Goal: Task Accomplishment & Management: Use online tool/utility

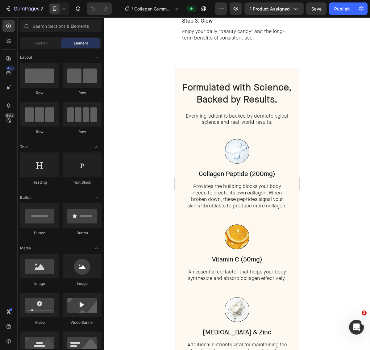
scroll to position [1058, 0]
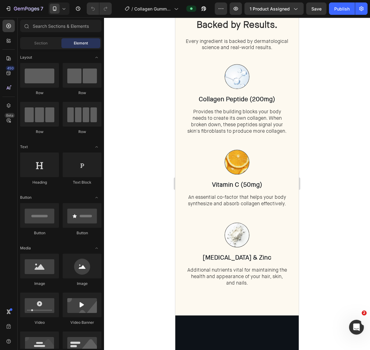
click at [240, 19] on span "Formulated with Science," at bounding box center [236, 13] width 109 height 12
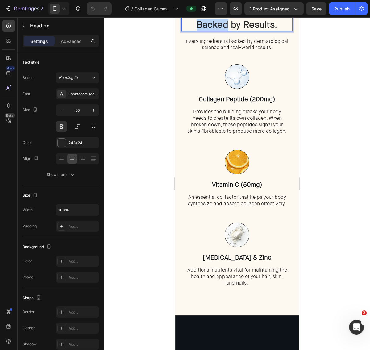
click at [197, 31] on span "Backed by Results." at bounding box center [237, 25] width 81 height 12
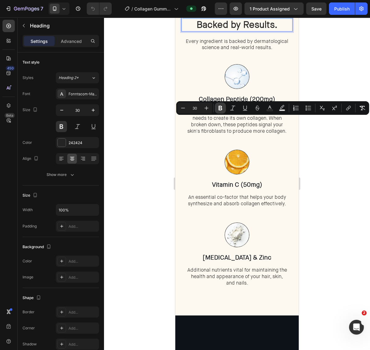
click at [221, 108] on icon "Editor contextual toolbar" at bounding box center [221, 108] width 4 height 5
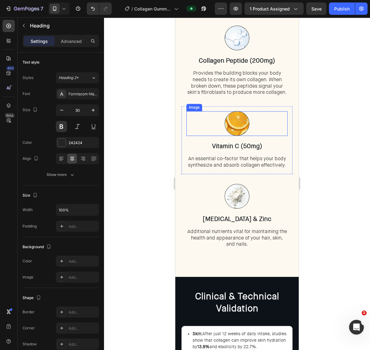
scroll to position [1410, 0]
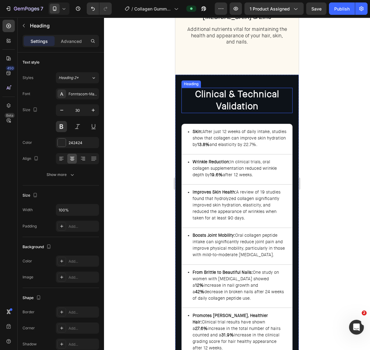
click at [230, 98] on span "Clinical & Technical Validation" at bounding box center [237, 100] width 84 height 24
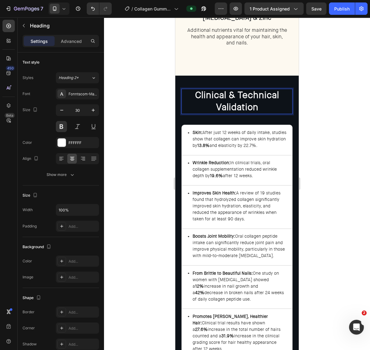
click at [235, 104] on span "Clinical & Technical Validation" at bounding box center [237, 101] width 84 height 24
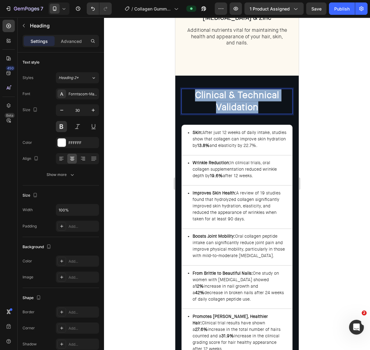
click at [235, 104] on span "Clinical & Technical Validation" at bounding box center [237, 101] width 84 height 24
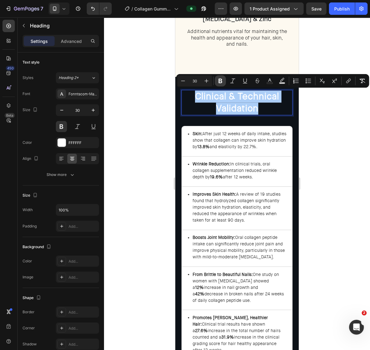
click at [216, 80] on button "Bold" at bounding box center [220, 80] width 11 height 11
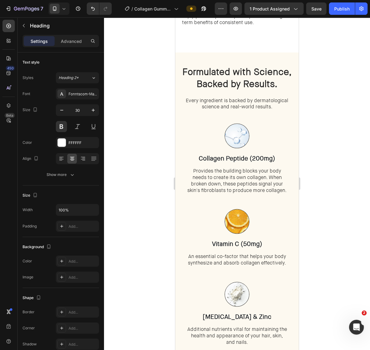
scroll to position [1108, 0]
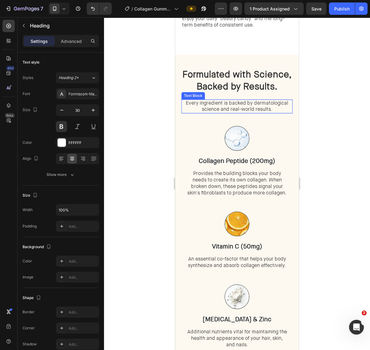
click at [265, 102] on span "Every ingredient is backed by dermatological science and real-world results." at bounding box center [237, 106] width 102 height 13
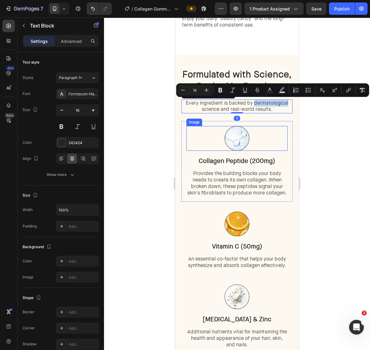
copy span "dermatological"
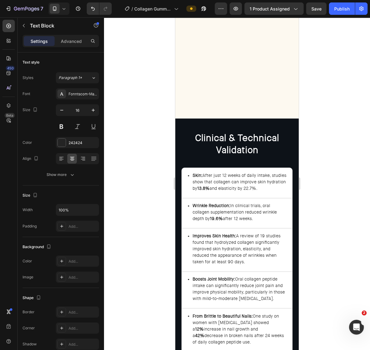
scroll to position [1626, 0]
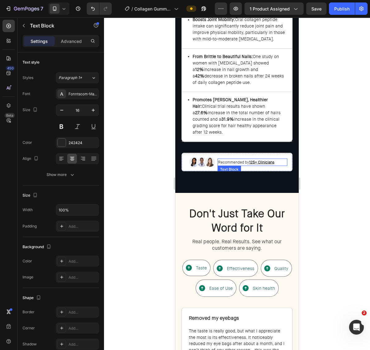
click at [261, 160] on u "125+ Clinicians" at bounding box center [261, 162] width 25 height 5
click at [265, 160] on u "125+ Clinicians" at bounding box center [261, 162] width 25 height 5
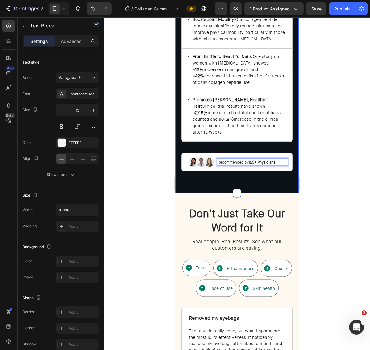
drag, startPoint x: 339, startPoint y: 149, endPoint x: 303, endPoint y: 157, distance: 37.1
click at [339, 149] on div at bounding box center [237, 183] width 266 height 333
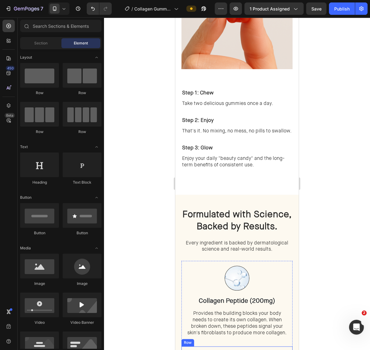
scroll to position [840, 0]
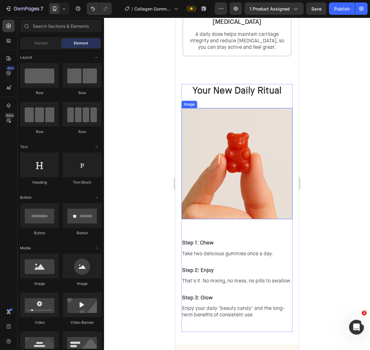
click at [249, 178] on img at bounding box center [237, 163] width 111 height 111
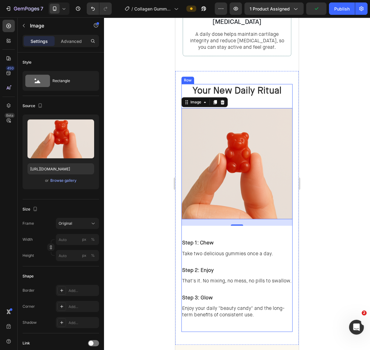
click at [200, 226] on div "Your New Daily Ritual Heading Step 1: Chew Text Block Take two delicious gummie…" at bounding box center [237, 279] width 111 height 106
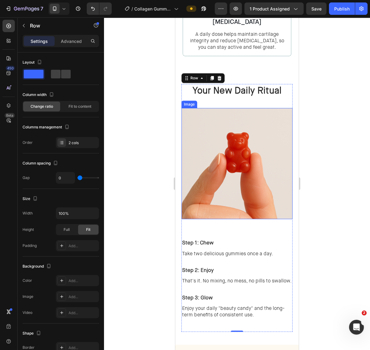
click at [235, 191] on img at bounding box center [237, 163] width 111 height 111
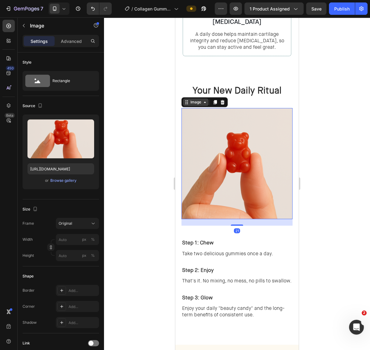
click at [201, 99] on div "Image" at bounding box center [195, 102] width 13 height 6
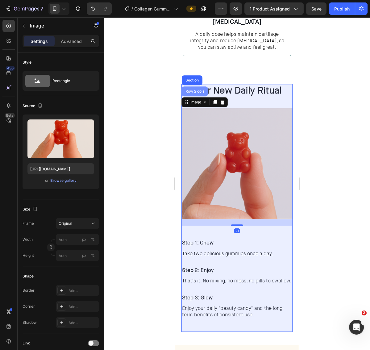
click at [197, 86] on div "Row 2 cols" at bounding box center [195, 91] width 26 height 10
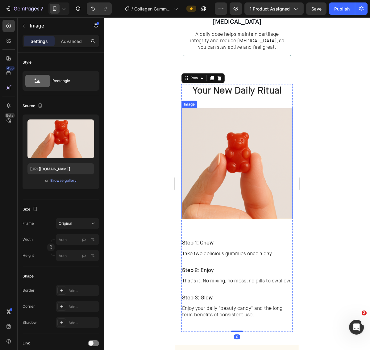
click at [199, 113] on img at bounding box center [237, 163] width 111 height 111
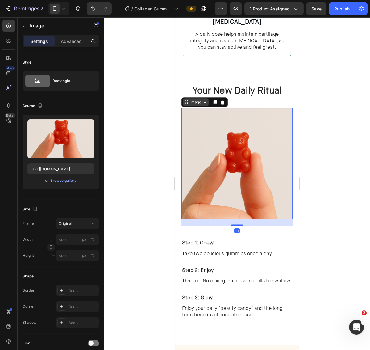
click at [198, 99] on div "Image" at bounding box center [195, 102] width 13 height 6
drag, startPoint x: 236, startPoint y: 201, endPoint x: 223, endPoint y: 195, distance: 15.2
click at [236, 185] on div "Image Row 2 cols Section 21" at bounding box center [237, 163] width 111 height 111
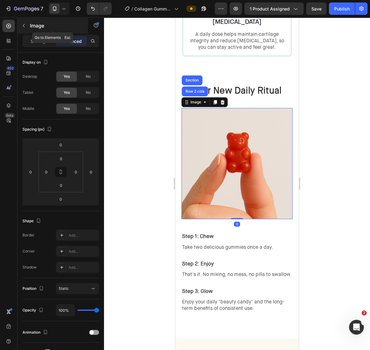
click at [37, 25] on p "Image" at bounding box center [56, 25] width 52 height 7
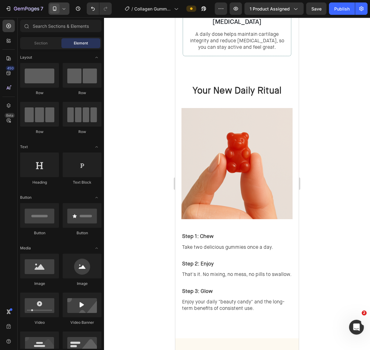
click at [65, 7] on icon at bounding box center [64, 9] width 6 height 6
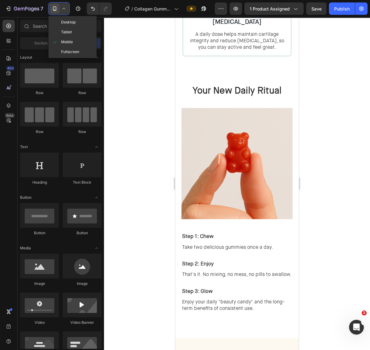
click at [65, 17] on div "Desktop Tablet Mobile Fullscreen" at bounding box center [72, 37] width 48 height 42
click at [65, 27] on div "Desktop" at bounding box center [73, 32] width 46 height 10
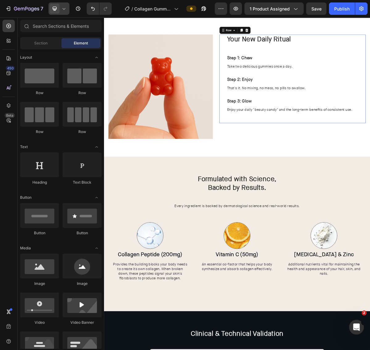
click at [269, 146] on div "Your New Daily Ritual Heading Step 1: Chew Text Block Take two delicious gummie…" at bounding box center [366, 102] width 203 height 123
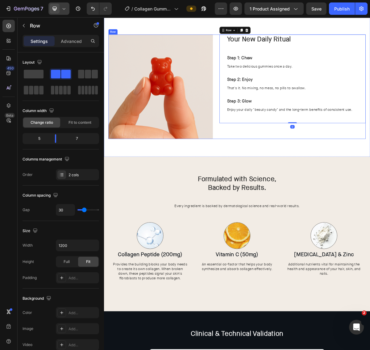
click at [263, 147] on div "Your New Daily Ritual Heading Image Your New Daily Ritual Heading Step 1: Chew …" at bounding box center [289, 113] width 358 height 145
click at [62, 16] on div "7 Version history / Collagen Gummies PP Preview 1 product assigned Save Publish" at bounding box center [185, 9] width 370 height 18
drag, startPoint x: 60, startPoint y: 11, endPoint x: 61, endPoint y: 15, distance: 3.3
click at [60, 11] on div at bounding box center [58, 8] width 21 height 12
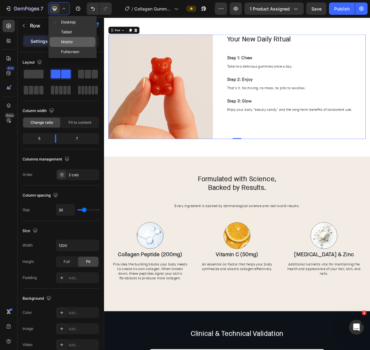
click at [71, 40] on span "Mobile" at bounding box center [67, 42] width 12 height 6
type input "0"
type input "100%"
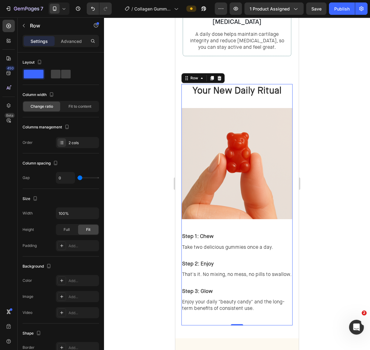
scroll to position [830, 0]
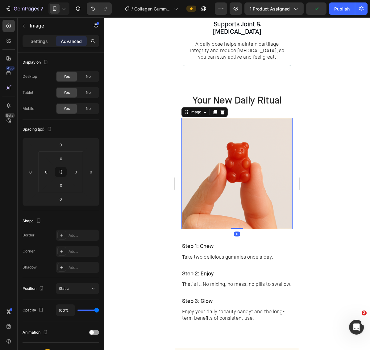
click at [221, 205] on img at bounding box center [237, 173] width 111 height 111
click at [193, 109] on div "Image" at bounding box center [195, 112] width 13 height 6
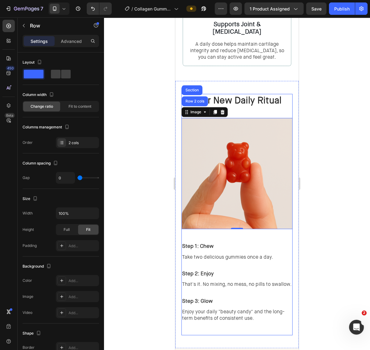
click at [217, 229] on div "Your New Daily Ritual Heading Step 1: Chew Text Block Take two delicious gummie…" at bounding box center [237, 282] width 111 height 106
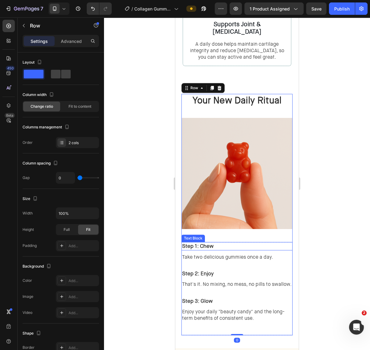
click at [213, 243] on p "Step 1: Chew" at bounding box center [237, 246] width 110 height 7
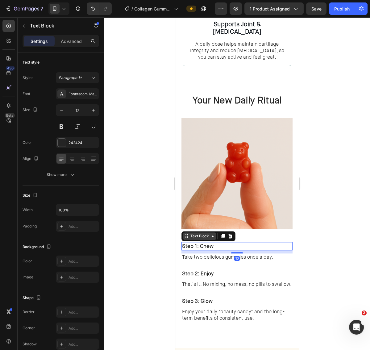
click at [209, 233] on div "Text Block" at bounding box center [199, 236] width 21 height 6
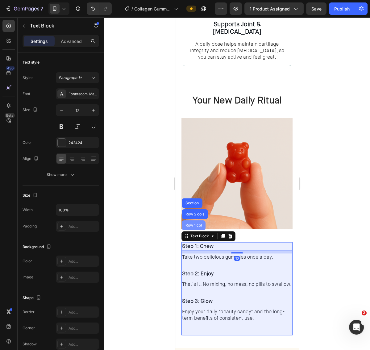
click at [204, 220] on div "Row 1 col" at bounding box center [194, 225] width 24 height 10
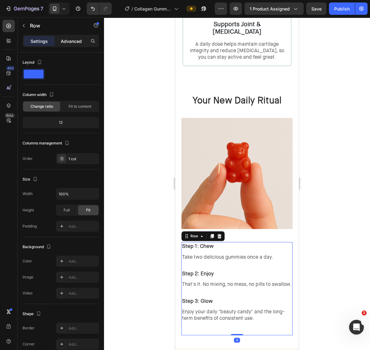
click at [73, 40] on p "Advanced" at bounding box center [71, 41] width 21 height 6
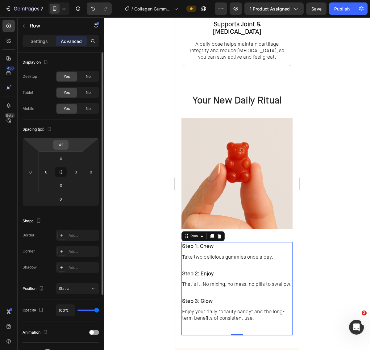
click at [57, 147] on input "42" at bounding box center [61, 144] width 12 height 9
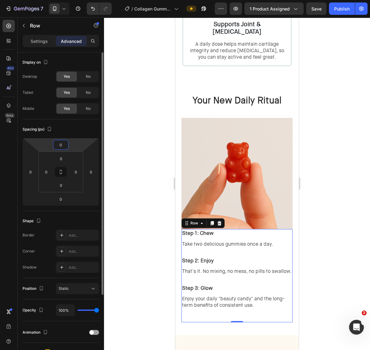
type input "0"
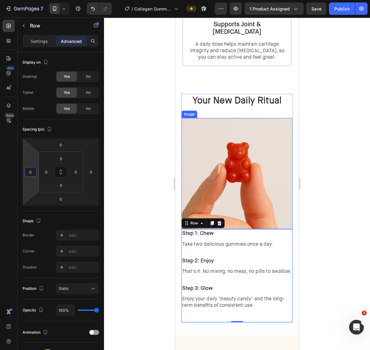
click at [222, 144] on img at bounding box center [237, 173] width 111 height 111
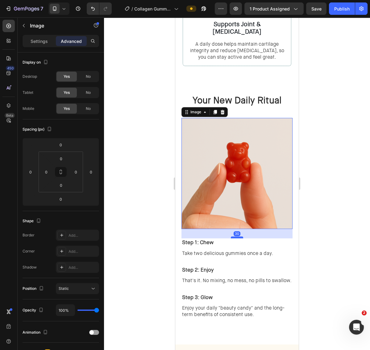
drag, startPoint x: 233, startPoint y: 205, endPoint x: 236, endPoint y: 214, distance: 9.6
click at [236, 236] on div at bounding box center [237, 237] width 12 height 2
type input "30"
click at [341, 200] on div at bounding box center [237, 183] width 266 height 333
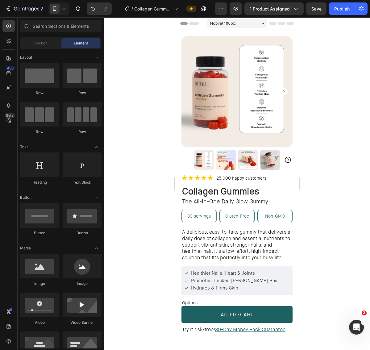
scroll to position [0, 0]
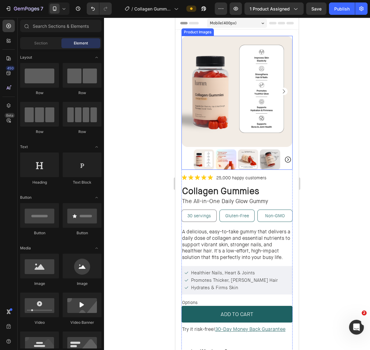
click at [288, 94] on img at bounding box center [237, 91] width 111 height 111
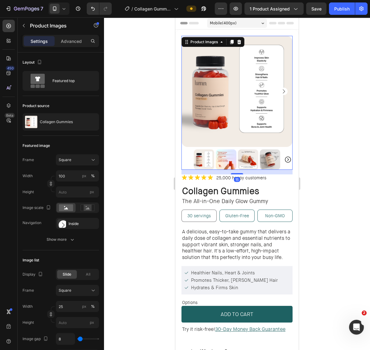
click at [286, 93] on rect "Carousel Next Arrow" at bounding box center [284, 91] width 5 height 5
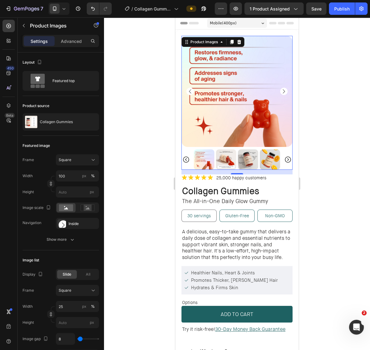
click at [312, 91] on div at bounding box center [237, 183] width 266 height 333
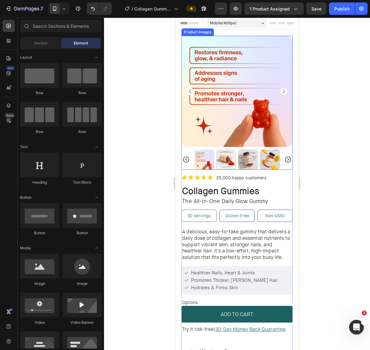
click at [229, 156] on img at bounding box center [226, 159] width 20 height 20
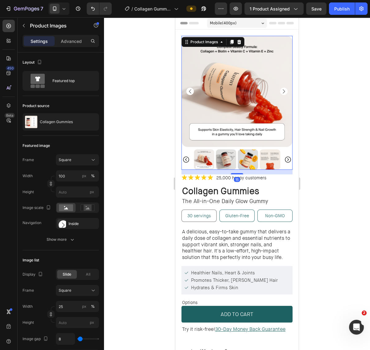
click at [229, 156] on img at bounding box center [226, 159] width 20 height 20
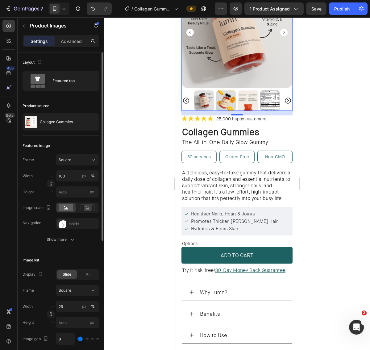
scroll to position [64, 0]
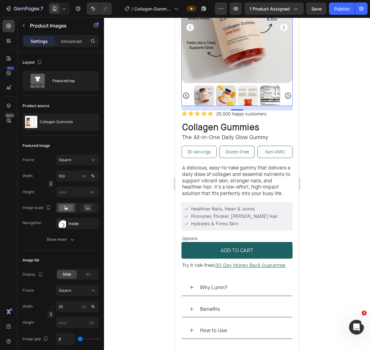
click at [203, 216] on span "Promotes Thicker, [PERSON_NAME] Hair" at bounding box center [234, 216] width 87 height 6
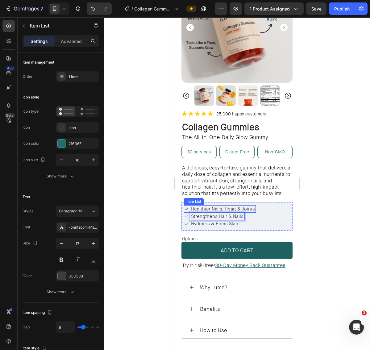
click at [208, 208] on span "Healthier Nails, Heart & Joints" at bounding box center [223, 209] width 64 height 6
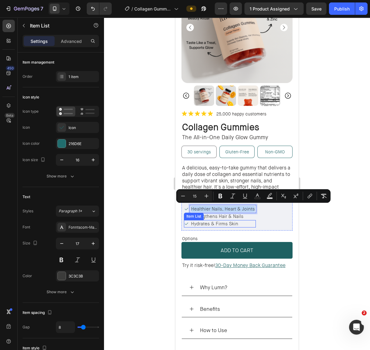
click at [208, 221] on span "Hydrates & Firms Skin" at bounding box center [214, 224] width 47 height 6
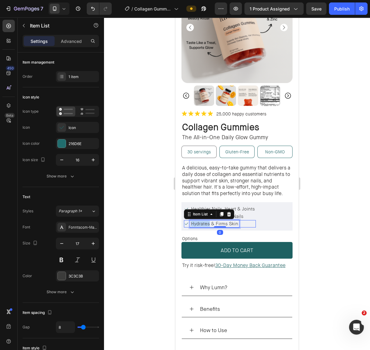
click at [208, 221] on span "Hydrates & Firms Skin" at bounding box center [214, 224] width 47 height 6
click at [168, 219] on div at bounding box center [237, 183] width 266 height 333
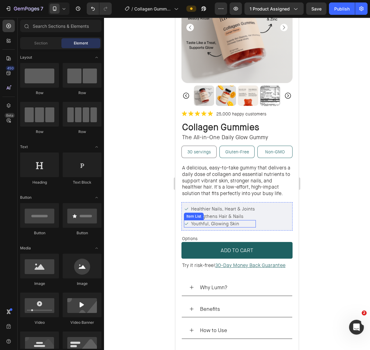
click at [192, 224] on span "Youthful, Glowing Skin" at bounding box center [215, 224] width 48 height 6
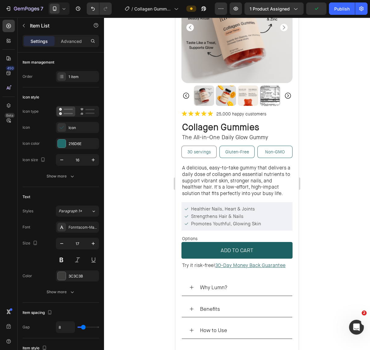
click at [162, 218] on div at bounding box center [237, 183] width 266 height 333
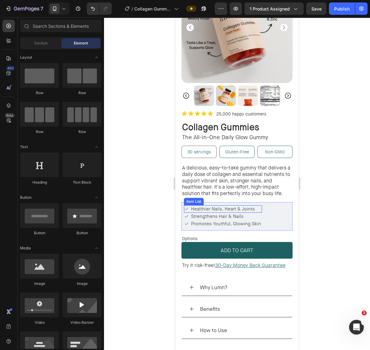
click at [235, 210] on span "Healthier Nails, Heart & Joints" at bounding box center [223, 209] width 64 height 6
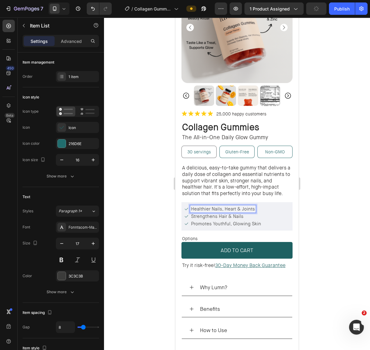
click at [236, 209] on span "Healthier Nails, Heart & Joints" at bounding box center [223, 209] width 64 height 6
click at [161, 212] on div at bounding box center [237, 183] width 266 height 333
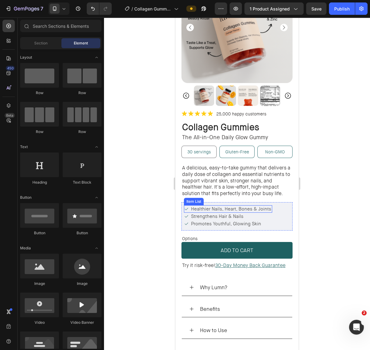
click at [220, 208] on span "Healthier Nails, Heart, Bones & Joints" at bounding box center [231, 209] width 80 height 6
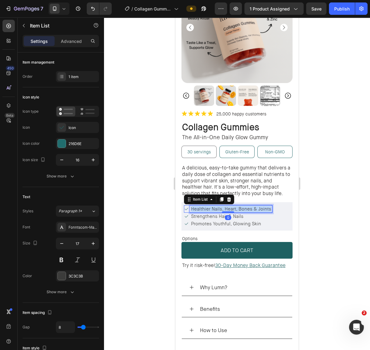
click at [220, 208] on span "Healthier Nails, Heart, Bones & Joints" at bounding box center [231, 209] width 80 height 6
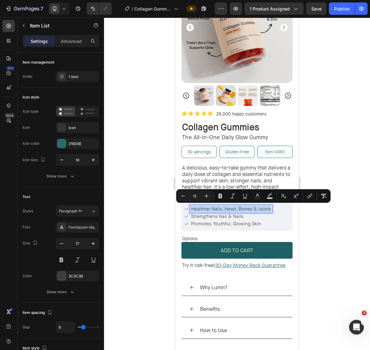
copy span "Healthier Nails, Heart, Bones & Joints"
click at [199, 222] on span "Promotes Youthful, Glowing Skin" at bounding box center [226, 224] width 70 height 6
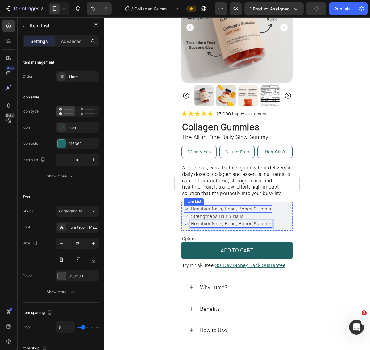
click at [216, 207] on span "Healthier Nails, Heart, Bones & Joints" at bounding box center [231, 209] width 80 height 6
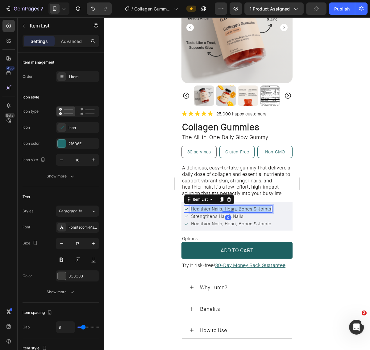
click at [216, 207] on span "Healthier Nails, Heart, Bones & Joints" at bounding box center [231, 209] width 80 height 6
click at [309, 215] on div at bounding box center [237, 183] width 266 height 333
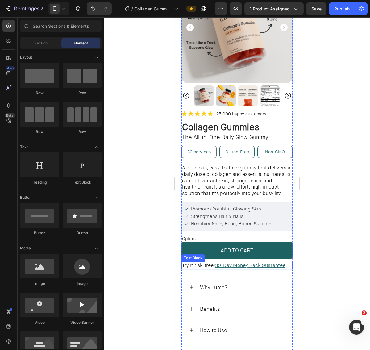
click at [205, 264] on span "Try it risk-free!" at bounding box center [198, 265] width 33 height 6
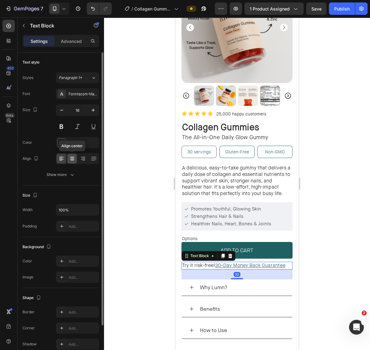
click at [72, 157] on icon at bounding box center [72, 159] width 6 height 6
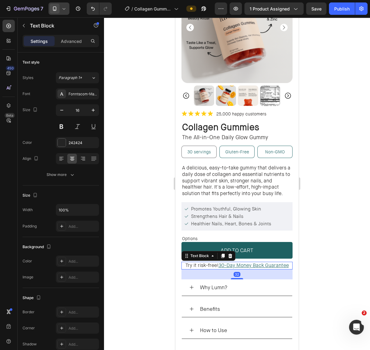
click at [53, 13] on span at bounding box center [55, 9] width 10 height 10
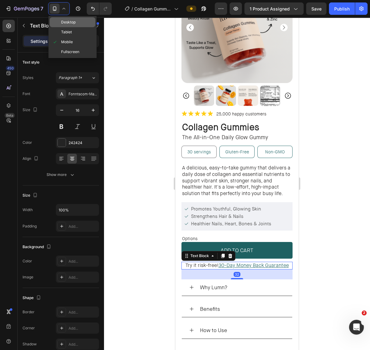
click at [56, 21] on span at bounding box center [54, 22] width 5 height 5
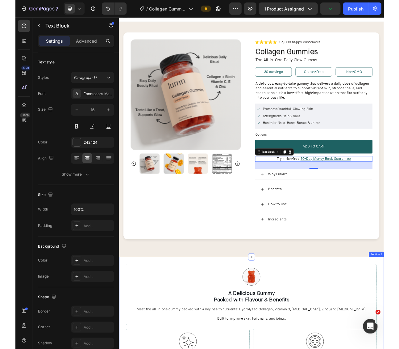
scroll to position [8, 0]
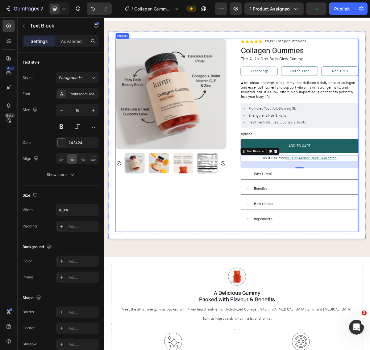
click at [266, 275] on div "Product Images" at bounding box center [202, 181] width 164 height 269
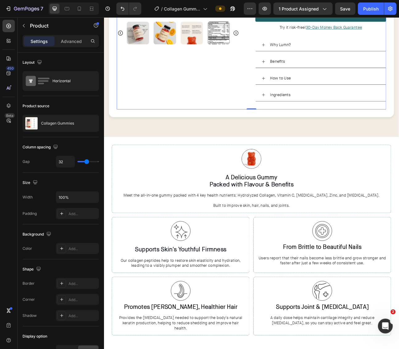
scroll to position [192, 0]
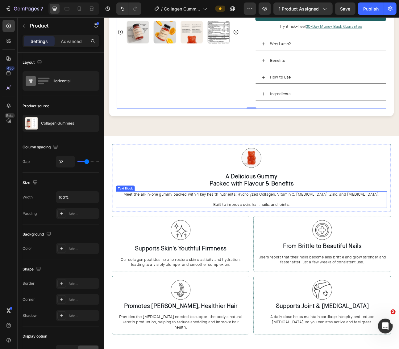
click at [284, 249] on p "Meet the all-in-one gummy packed with 4 key health nutrients: Hydrolyzed Collag…" at bounding box center [288, 245] width 339 height 19
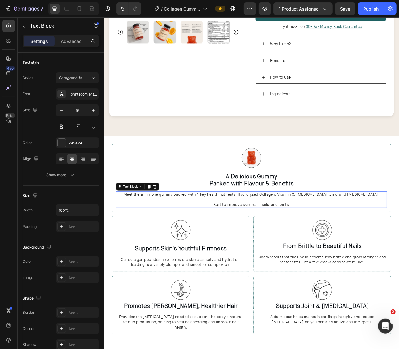
click at [284, 249] on p "Meet the all-in-one gummy packed with 4 key health nutrients: Hydrolyzed Collag…" at bounding box center [288, 245] width 339 height 19
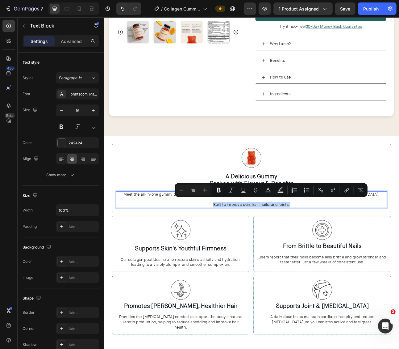
click at [303, 252] on p "Meet the all-in-one gummy packed with 4 key health nutrients: Hydrolyzed Collag…" at bounding box center [288, 245] width 339 height 19
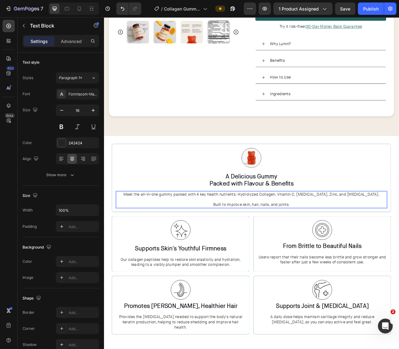
click at [285, 249] on p "Meet the all-in-one gummy packed with 4 key health nutrients: Hydrolyzed Collag…" at bounding box center [288, 245] width 339 height 19
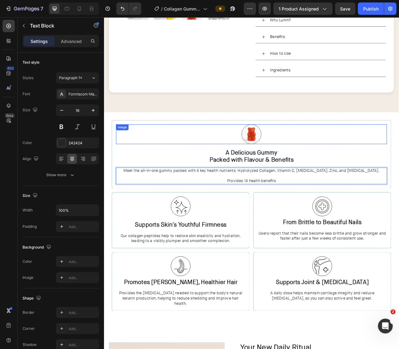
scroll to position [220, 0]
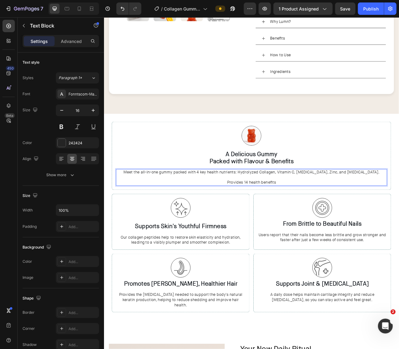
click at [286, 222] on p "Meet the all-in-one gummy packed with 4 key health nutrients: Hydrolyzed Collag…" at bounding box center [288, 217] width 339 height 19
click at [337, 222] on p "Meet the all-in-one gummy packed with 4 key health nutrients: Hydrolyzed Collag…" at bounding box center [288, 217] width 339 height 19
click at [344, 43] on div "Benefits" at bounding box center [380, 43] width 139 height 11
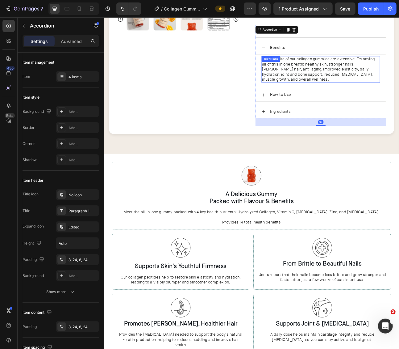
scroll to position [207, 0]
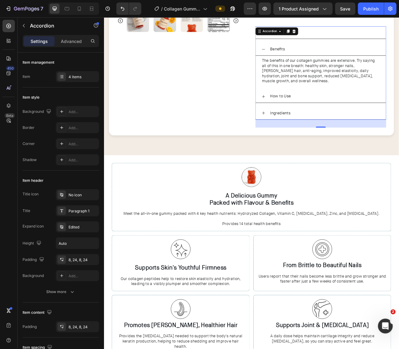
click at [366, 65] on div "The benefits of our collagen gummies are extensive. Try saying all of this in o…" at bounding box center [376, 84] width 164 height 38
click at [366, 59] on div "Benefits" at bounding box center [380, 57] width 139 height 11
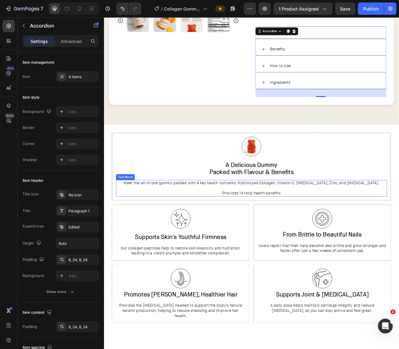
click at [253, 235] on p "Meet the all-in-one gummy packed with 4 key health nutrients: Hydrolyzed Collag…" at bounding box center [288, 231] width 339 height 19
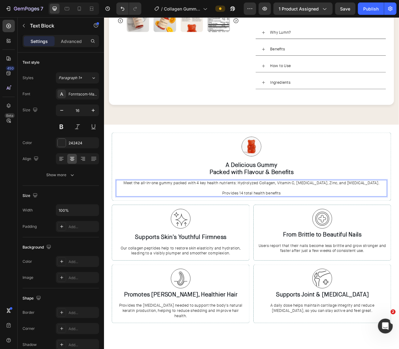
click at [253, 235] on p "Meet the all-in-one gummy packed with 4 key health nutrients: Hydrolyzed Collag…" at bounding box center [288, 231] width 339 height 19
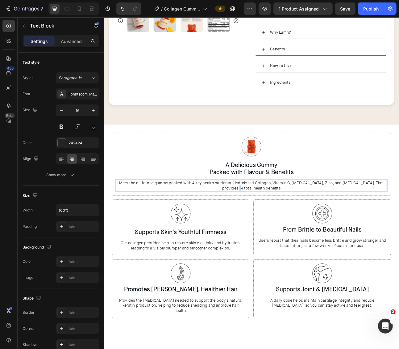
drag, startPoint x: 436, startPoint y: 221, endPoint x: 430, endPoint y: 223, distance: 6.4
click at [370, 222] on p "Meet the all-in-one gummy packed with 4 key health nutrients: Hydrolyzed Collag…" at bounding box center [288, 228] width 339 height 13
click at [348, 228] on p "Meet the all-in-one gummy packed with 4 key health nutrients: Hydrolyzed Collag…" at bounding box center [288, 228] width 339 height 13
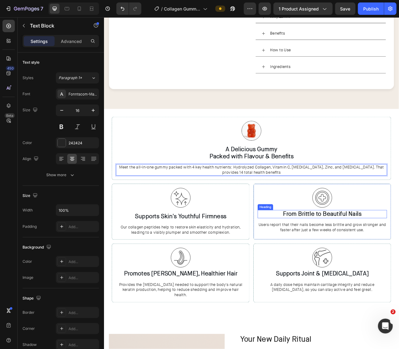
scroll to position [262, 0]
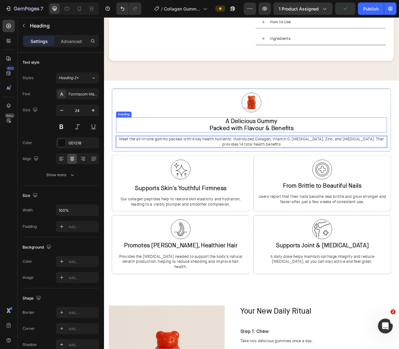
click at [307, 153] on h3 "A Delicious Gummy Packed with Flavour & Benefits" at bounding box center [289, 152] width 340 height 19
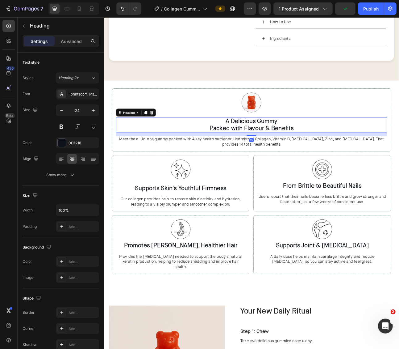
click at [314, 152] on h3 "A Delicious Gummy Packed with Flavour & Benefits" at bounding box center [289, 152] width 340 height 19
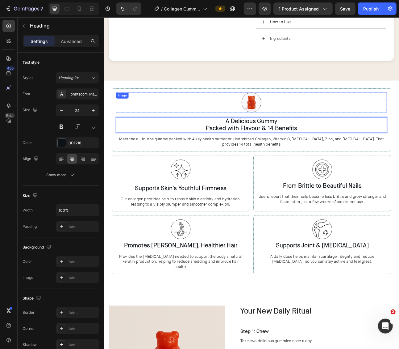
click at [248, 118] on div at bounding box center [289, 124] width 340 height 25
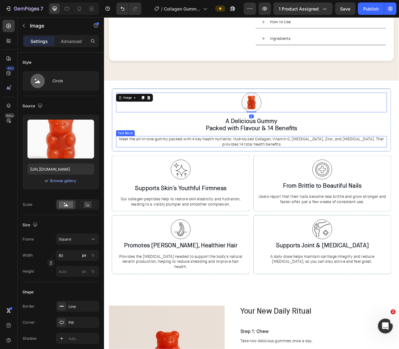
click at [316, 170] on span "Meet the all-in-one gummy packed with 4 key health nutrients: Hydrolyzed Collag…" at bounding box center [289, 172] width 333 height 13
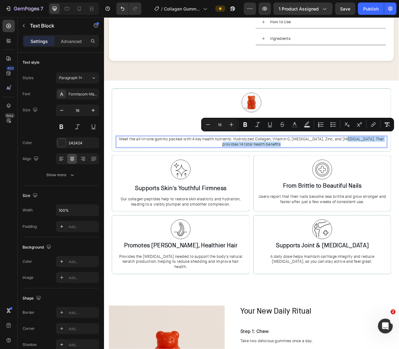
drag, startPoint x: 400, startPoint y: 174, endPoint x: 403, endPoint y: 169, distance: 5.9
click at [370, 169] on p "Meet the all-in-one gummy packed with 4 key health nutrients: Hydrolyzed Collag…" at bounding box center [288, 173] width 339 height 13
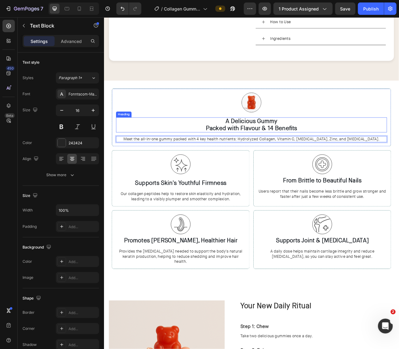
click at [319, 155] on p "A Delicious Gummy Packed with Flavour & 14 Benefits" at bounding box center [288, 152] width 339 height 18
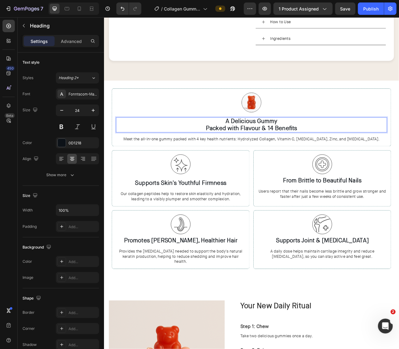
click at [319, 153] on p "A Delicious Gummy Packed with Flavour & 14 Benefits" at bounding box center [288, 152] width 339 height 18
click at [82, 7] on icon at bounding box center [79, 9] width 6 height 6
type input "20"
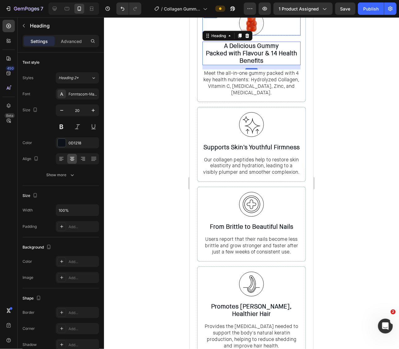
scroll to position [362, 0]
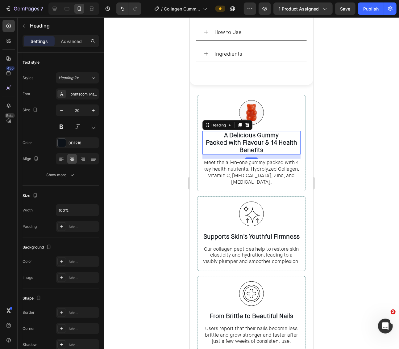
click at [340, 132] on div at bounding box center [251, 182] width 295 height 331
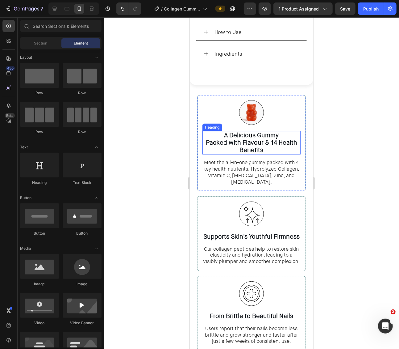
click at [229, 131] on p "A Delicious Gummy Packed with Flavour & 14 Health Benefits" at bounding box center [251, 142] width 97 height 22
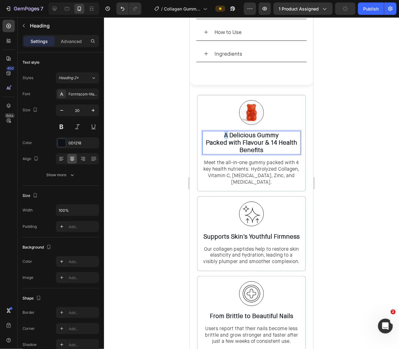
drag, startPoint x: 227, startPoint y: 132, endPoint x: 222, endPoint y: 132, distance: 4.6
click at [222, 132] on p "A Delicious Gummy Packed with Flavour & 14 Health Benefits" at bounding box center [251, 142] width 97 height 22
click at [340, 125] on div at bounding box center [251, 182] width 295 height 331
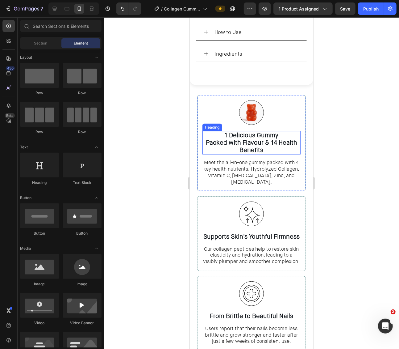
click at [220, 132] on p "1 Delicious Gummy Packed with Flavour & 14 Health Benefits" at bounding box center [251, 142] width 97 height 22
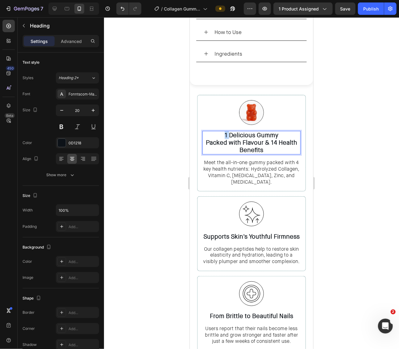
drag, startPoint x: 229, startPoint y: 132, endPoint x: 224, endPoint y: 132, distance: 5.3
click at [224, 132] on p "1 Delicious Gummy Packed with Flavour & 14 Health Benefits" at bounding box center [251, 142] width 97 height 22
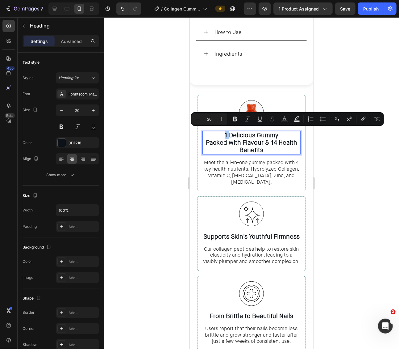
click at [332, 150] on div at bounding box center [251, 182] width 295 height 331
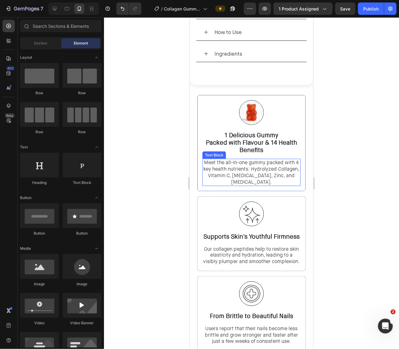
click at [282, 170] on span "Meet the all-in-one gummy packed with 4 key health nutrients: Hydrolyzed Collag…" at bounding box center [251, 172] width 96 height 26
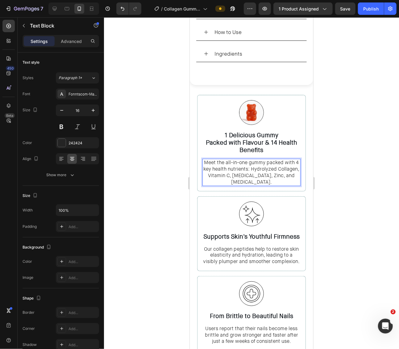
click at [296, 173] on p "Meet the all-in-one gummy packed with 4 key health nutrients: Hydrolyzed Collag…" at bounding box center [251, 172] width 97 height 26
click at [253, 232] on h3 "Supports Skin's Youthful Firmness" at bounding box center [251, 236] width 98 height 9
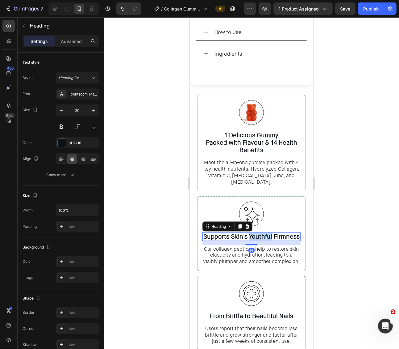
click at [253, 232] on h3 "Supports Skin's Youthful Firmness" at bounding box center [251, 236] width 98 height 9
click at [253, 232] on p "Supports Skin's Youthful Firmness" at bounding box center [251, 235] width 97 height 7
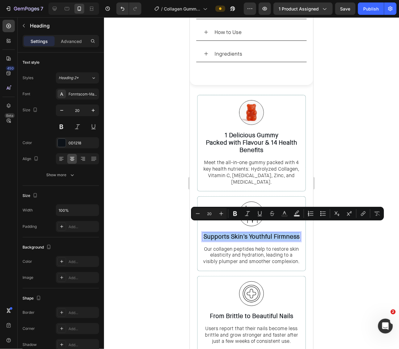
click at [334, 243] on div at bounding box center [251, 182] width 295 height 331
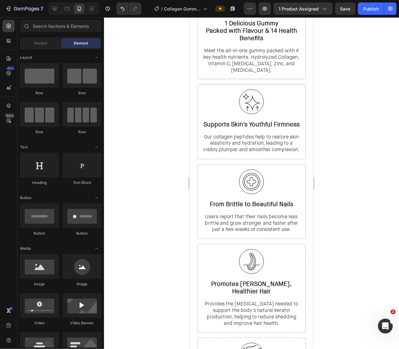
scroll to position [468, 0]
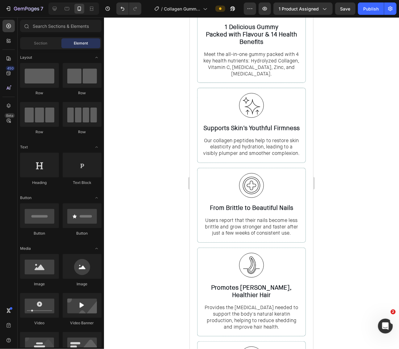
click at [261, 124] on p "Supports Skin's Youthful Firmness" at bounding box center [251, 127] width 97 height 7
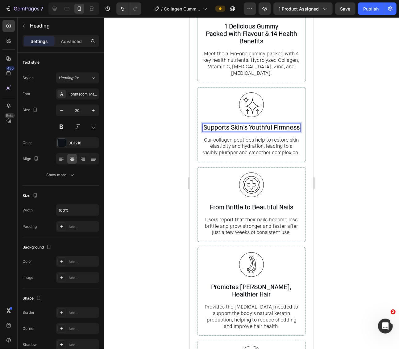
scroll to position [467, 0]
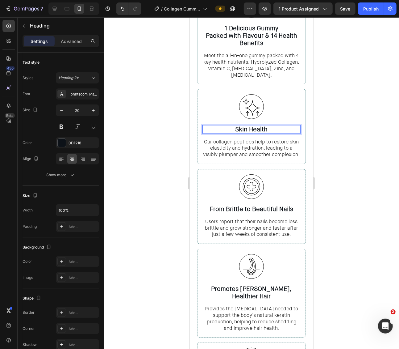
click at [354, 132] on div at bounding box center [251, 182] width 295 height 331
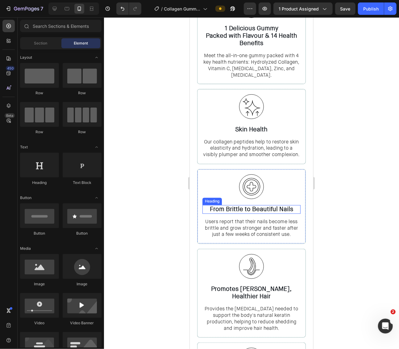
click at [265, 205] on strong "From Brittle to Beautiful Nails" at bounding box center [251, 209] width 83 height 8
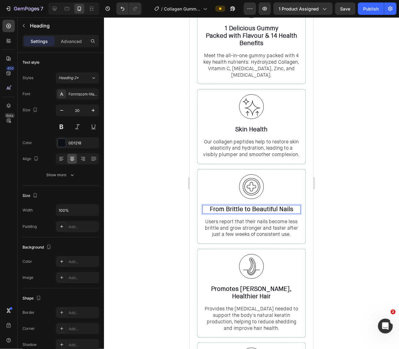
click at [266, 205] on strong "From Brittle to Beautiful Nails" at bounding box center [251, 209] width 83 height 8
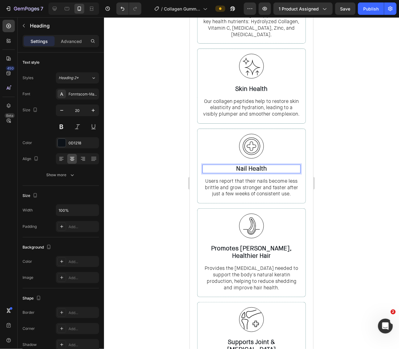
scroll to position [506, 0]
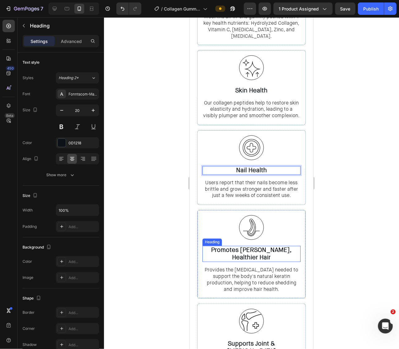
click at [257, 246] on strong "Promotes [PERSON_NAME], Healthier Hair" at bounding box center [251, 253] width 81 height 15
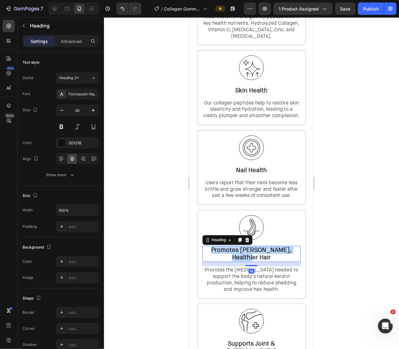
click at [257, 246] on strong "Promotes [PERSON_NAME], Healthier Hair" at bounding box center [251, 253] width 81 height 15
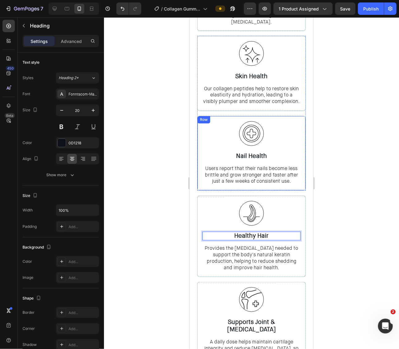
scroll to position [526, 0]
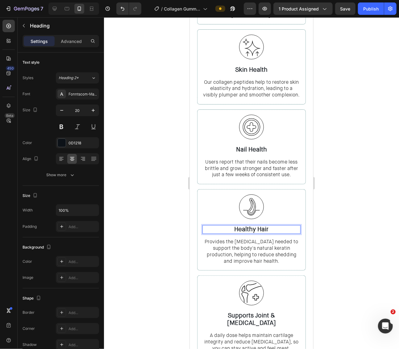
click at [255, 225] on strong "Healthy Hair" at bounding box center [251, 229] width 34 height 8
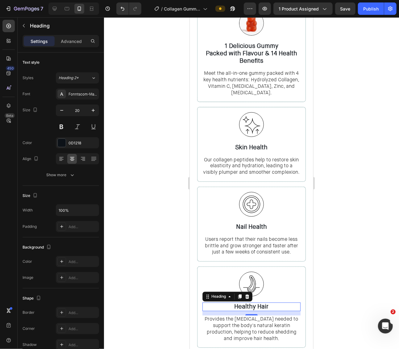
scroll to position [377, 0]
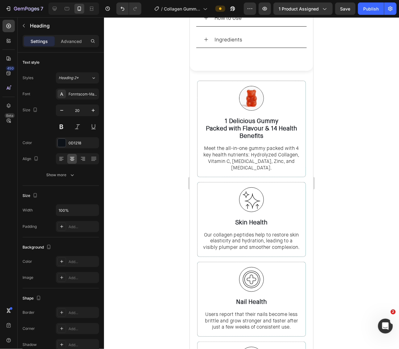
click at [278, 155] on span "Meet the all-in-one gummy packed with 4 key health nutrients: Hydrolyzed Collag…" at bounding box center [251, 157] width 96 height 26
click at [294, 159] on p "Meet the all-in-one gummy packed with 4 key health nutrients: Hydrolyzed Collag…" at bounding box center [251, 158] width 97 height 26
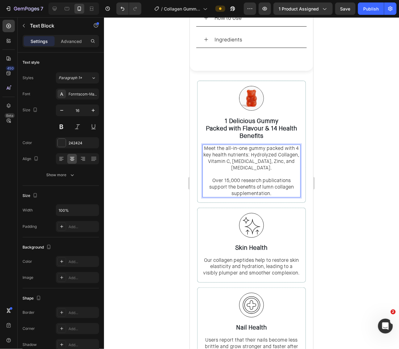
click at [264, 177] on span "Over 15,000 research publications support the benefits of lumn collagen supplem…" at bounding box center [251, 186] width 85 height 19
click at [260, 178] on span "Over 15,000 research publications support the benefits of lumn collagen supplem…" at bounding box center [251, 186] width 85 height 19
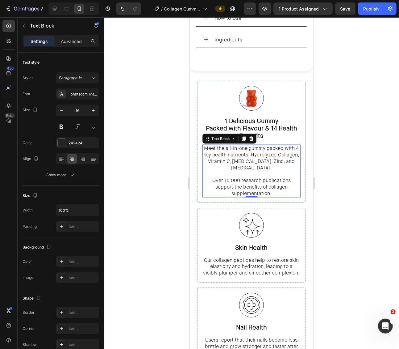
click at [367, 165] on div at bounding box center [251, 182] width 295 height 331
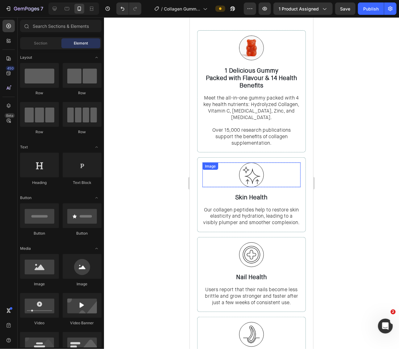
scroll to position [431, 0]
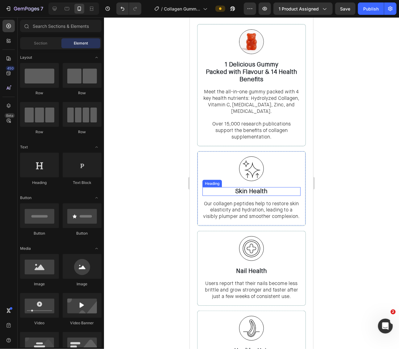
click at [259, 187] on p "Skin Health" at bounding box center [251, 190] width 97 height 7
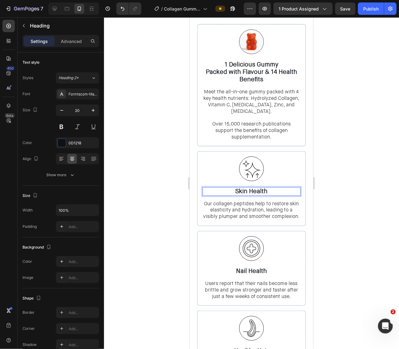
click at [261, 187] on p "Skin Health" at bounding box center [251, 190] width 97 height 7
click at [263, 203] on span "Our collagen peptides help to restore skin elasticity and hydration, leading to…" at bounding box center [251, 209] width 97 height 19
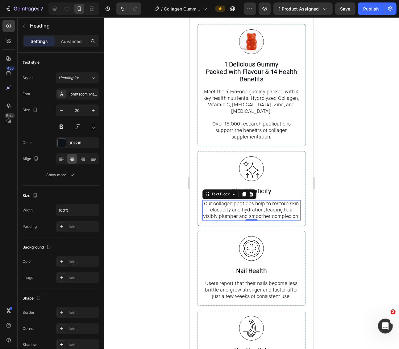
click at [263, 203] on span "Our collagen peptides help to restore skin elasticity and hydration, leading to…" at bounding box center [251, 209] width 97 height 19
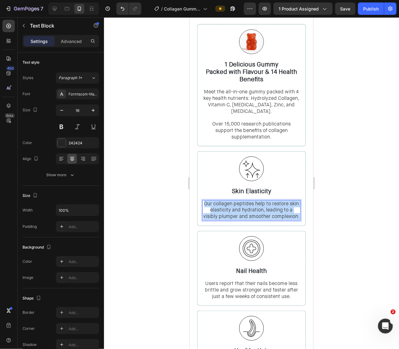
click at [263, 203] on span "Our collagen peptides help to restore skin elasticity and hydration, leading to…" at bounding box center [251, 209] width 97 height 19
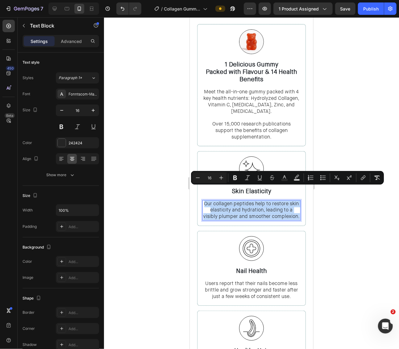
click at [274, 200] on span "Our collagen peptides help to restore skin elasticity and hydration, leading to…" at bounding box center [251, 209] width 97 height 19
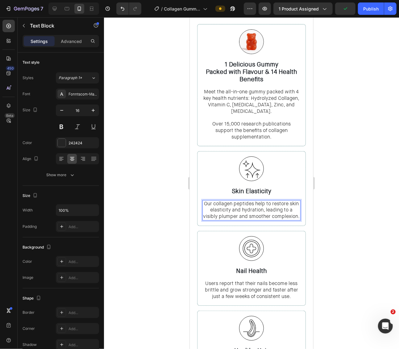
click at [255, 200] on span "Our collagen peptides help to restore skin elasticity and hydration, leading to…" at bounding box center [251, 209] width 97 height 19
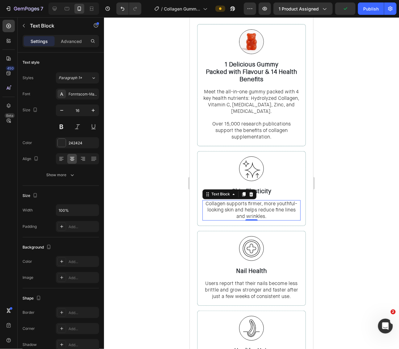
click at [358, 195] on div at bounding box center [251, 182] width 295 height 331
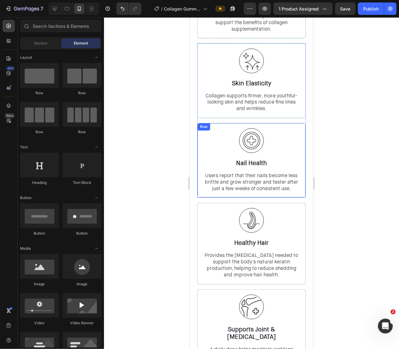
scroll to position [539, 0]
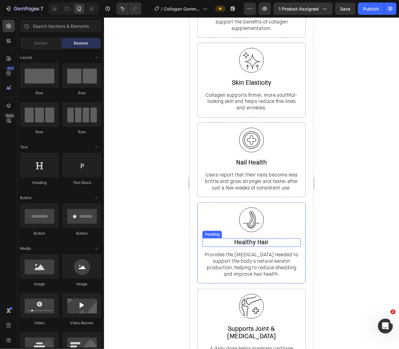
click at [254, 238] on strong "Healthy Hair" at bounding box center [251, 242] width 34 height 8
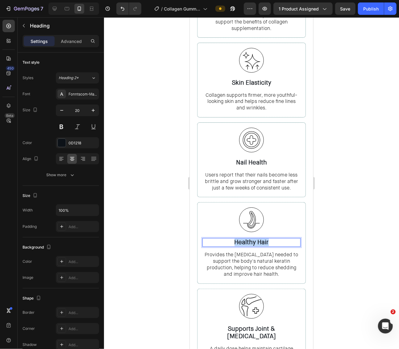
click at [254, 238] on strong "Healthy Hair" at bounding box center [251, 242] width 34 height 8
click at [269, 251] on span "Provides the [MEDICAL_DATA] needed to support the body's natural keratin produc…" at bounding box center [252, 264] width 94 height 26
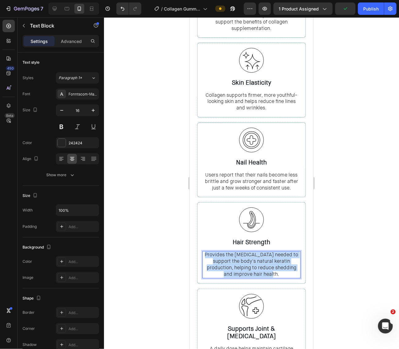
click at [269, 251] on span "Provides the [MEDICAL_DATA] needed to support the body's natural keratin produc…" at bounding box center [252, 264] width 94 height 26
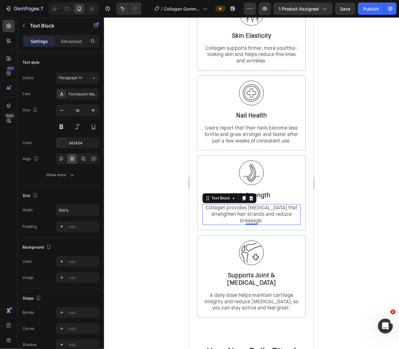
scroll to position [586, 0]
click at [264, 271] on strong "Supports Joint & [MEDICAL_DATA]" at bounding box center [251, 278] width 49 height 15
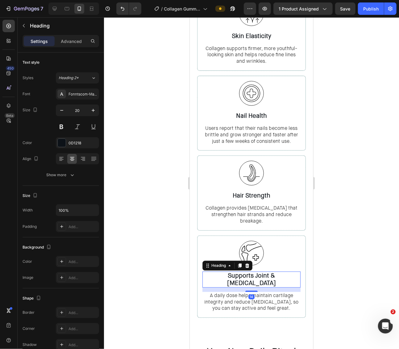
click at [264, 271] on strong "Supports Joint & [MEDICAL_DATA]" at bounding box center [251, 278] width 49 height 15
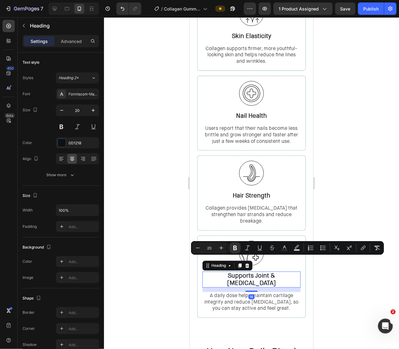
click at [275, 271] on strong "Supports Joint & [MEDICAL_DATA]" at bounding box center [251, 278] width 49 height 15
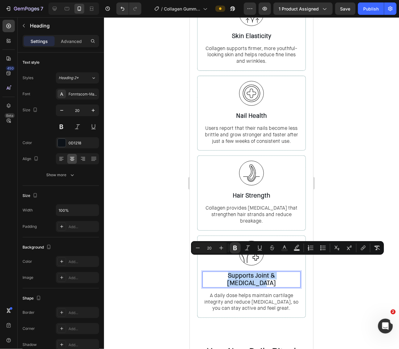
click at [275, 271] on strong "Supports Joint & [MEDICAL_DATA]" at bounding box center [251, 278] width 49 height 15
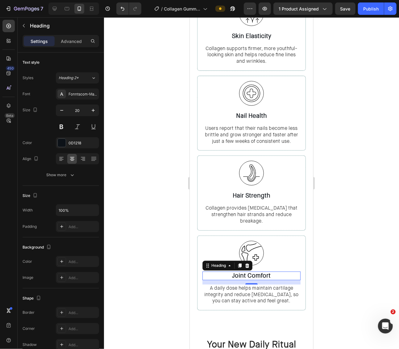
click at [266, 284] on span "A daily dose helps maintain cartilage integrity and reduce [MEDICAL_DATA], so y…" at bounding box center [251, 293] width 94 height 19
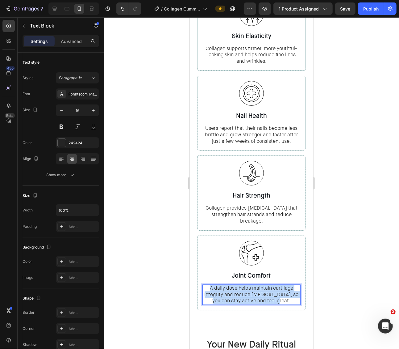
click at [266, 284] on span "A daily dose helps maintain cartilage integrity and reduce [MEDICAL_DATA], so y…" at bounding box center [251, 293] width 94 height 19
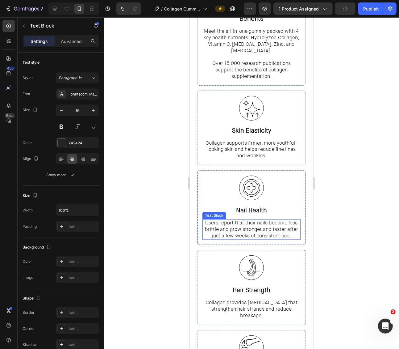
scroll to position [490, 0]
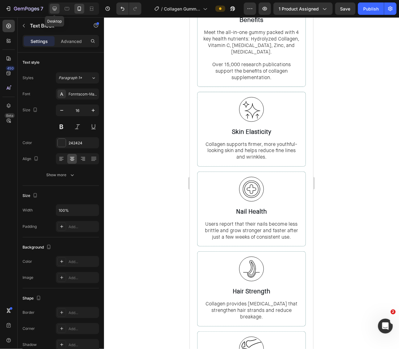
click at [57, 6] on icon at bounding box center [55, 9] width 6 height 6
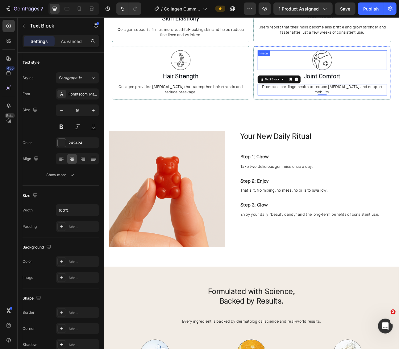
scroll to position [492, 0]
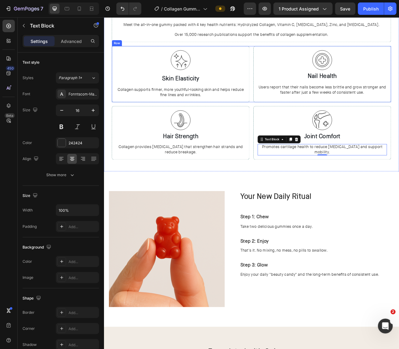
click at [290, 111] on div "Image Row Skin Elasticity Heading Collagen supports firmer, more youthful-looki…" at bounding box center [289, 88] width 351 height 70
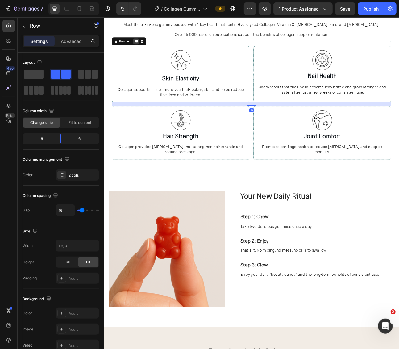
click at [143, 48] on icon at bounding box center [144, 47] width 3 height 4
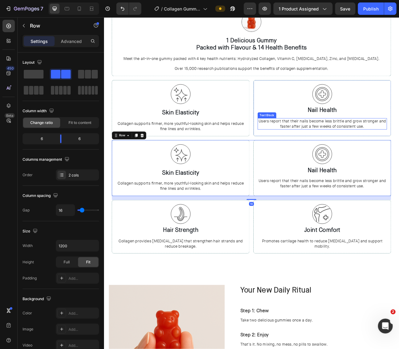
scroll to position [447, 0]
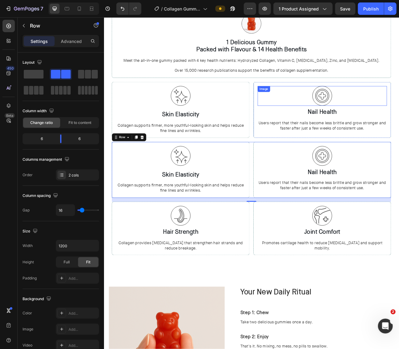
click at [370, 132] on strong "Nail Health" at bounding box center [378, 136] width 36 height 10
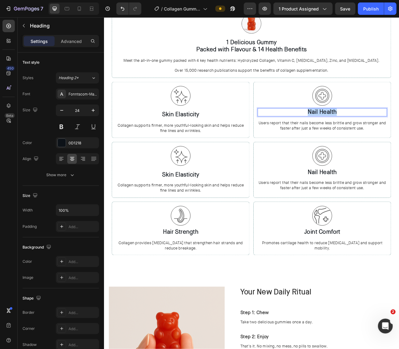
click at [370, 132] on strong "Nail Health" at bounding box center [378, 136] width 36 height 10
click at [358, 151] on span "Users report that their nails become less brittle and grow stronger and faster …" at bounding box center [378, 152] width 160 height 13
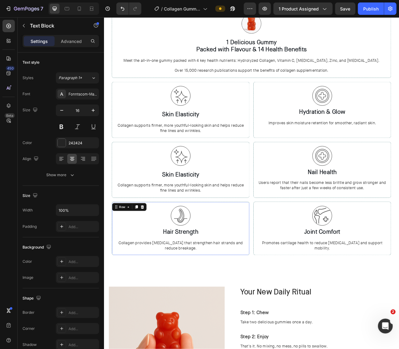
click at [272, 250] on div "Image ⁠⁠⁠⁠⁠⁠⁠ Hair Strength Heading Collagen provides [MEDICAL_DATA] that stren…" at bounding box center [200, 282] width 173 height 67
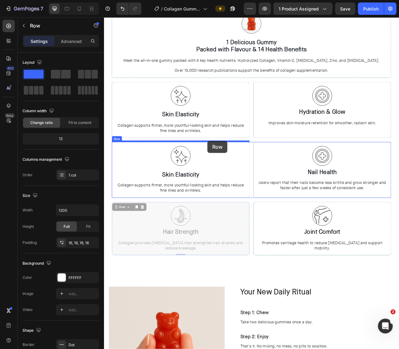
drag, startPoint x: 236, startPoint y: 250, endPoint x: 233, endPoint y: 172, distance: 77.5
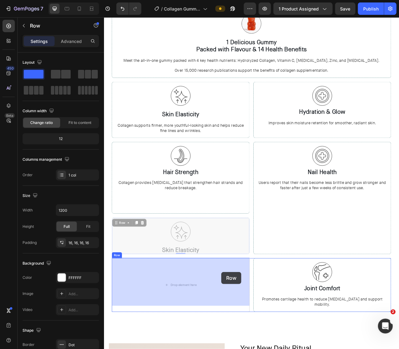
drag, startPoint x: 254, startPoint y: 249, endPoint x: 251, endPoint y: 336, distance: 87.7
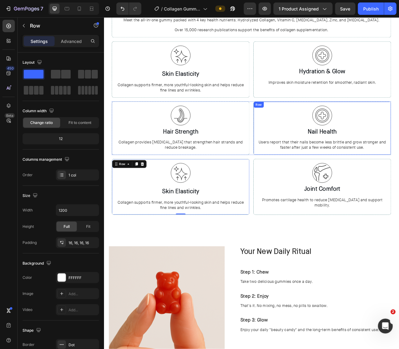
scroll to position [500, 0]
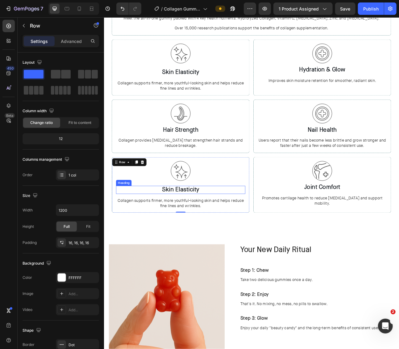
click at [215, 231] on h3 "Skin Elasticity" at bounding box center [200, 233] width 162 height 10
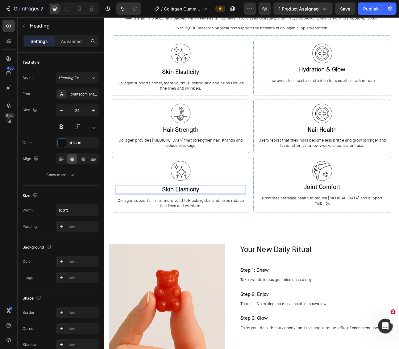
click at [215, 231] on h3 "Skin Elasticity" at bounding box center [200, 233] width 162 height 10
click at [215, 231] on p "Skin Elasticity" at bounding box center [199, 233] width 161 height 9
click at [195, 248] on span "Collagen supports firmer, more youthful-looking skin and helps reduce fine line…" at bounding box center [200, 250] width 159 height 13
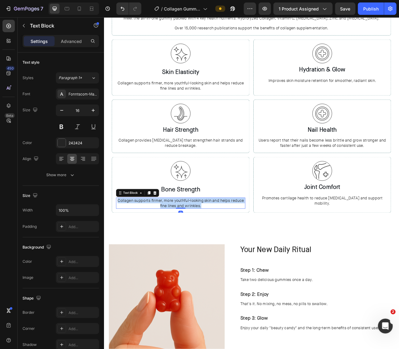
click at [195, 248] on span "Collagen supports firmer, more youthful-looking skin and helps reduce fine line…" at bounding box center [200, 250] width 159 height 13
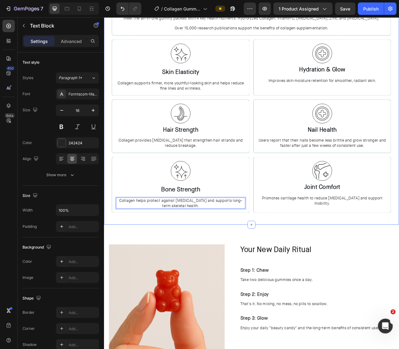
click at [288, 264] on div "Image Row 1 Delicious Gummy Packed with Flavour & 14 Health Benefits Heading Me…" at bounding box center [289, 111] width 351 height 313
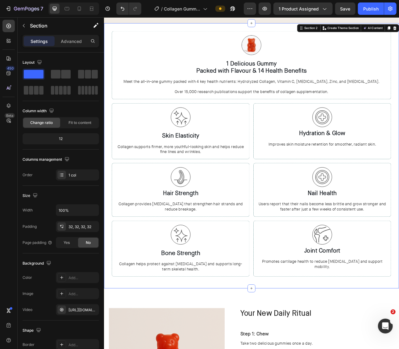
scroll to position [332, 0]
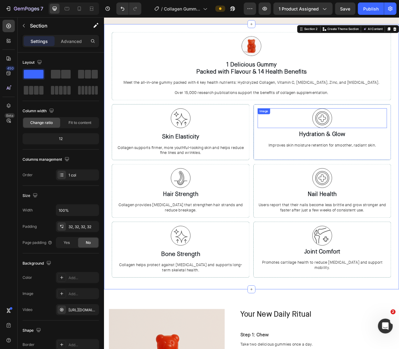
click at [370, 143] on img at bounding box center [378, 144] width 25 height 25
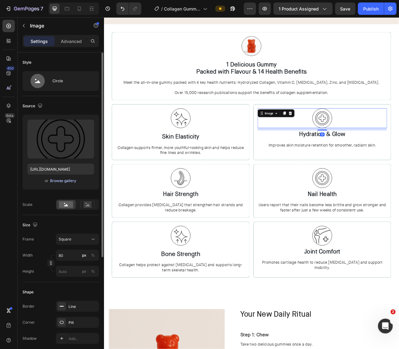
click at [56, 180] on div "Browse gallery" at bounding box center [63, 181] width 26 height 6
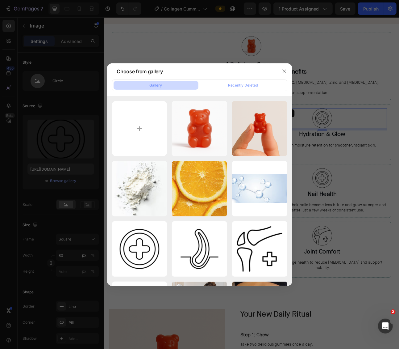
type input "C:\fakepath\glow-icon-5338427-512.png"
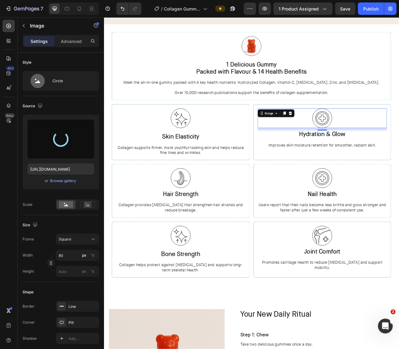
type input "[URL][DOMAIN_NAME]"
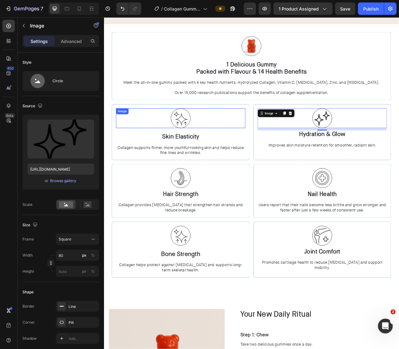
click at [198, 140] on img at bounding box center [200, 144] width 25 height 25
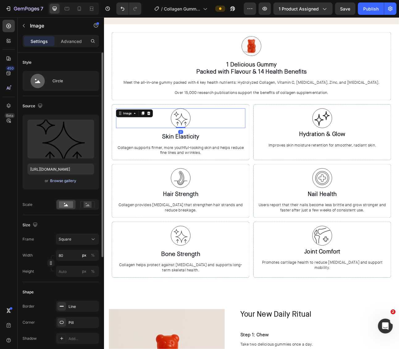
click at [64, 181] on div "Browse gallery" at bounding box center [63, 181] width 26 height 6
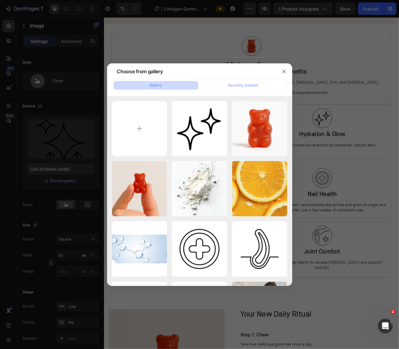
type input "C:\fakepath\skin-elasticity-icon-7149527-512.png"
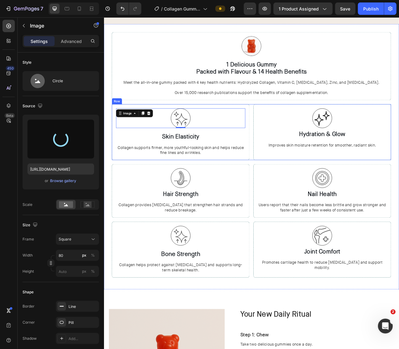
type input "[URL][DOMAIN_NAME]"
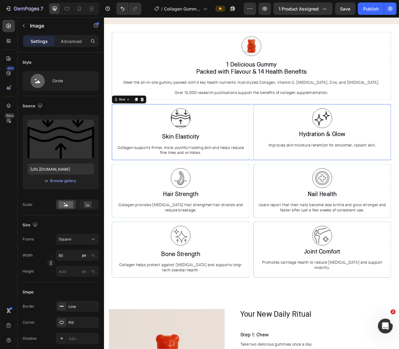
click at [289, 191] on div "Image Row Skin Elasticity Heading Collagen supports firmer, more youthful-looki…" at bounding box center [289, 161] width 351 height 70
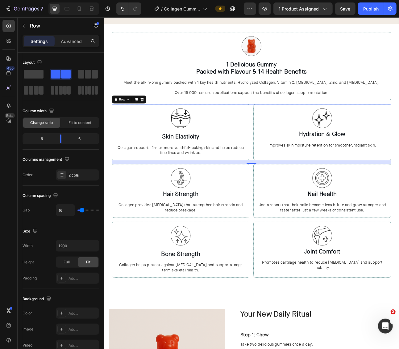
click at [200, 132] on img at bounding box center [200, 144] width 25 height 25
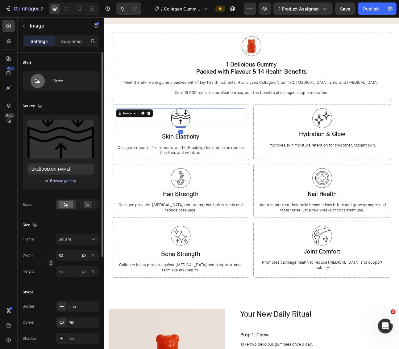
click at [58, 180] on div "Browse gallery" at bounding box center [63, 181] width 26 height 6
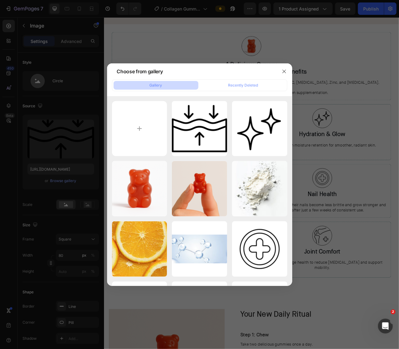
type input "C:\fakepath\collagen-icon-7726248-512.png"
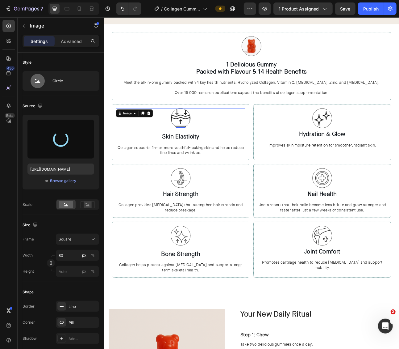
type input "[URL][DOMAIN_NAME]"
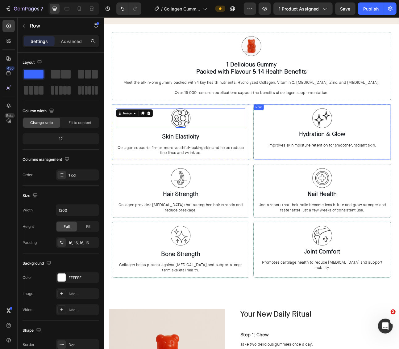
click at [294, 148] on div "Image ⁠⁠⁠⁠⁠⁠⁠ Hydration & Glow Heading Improves skin moisture retention for smo…" at bounding box center [377, 161] width 173 height 70
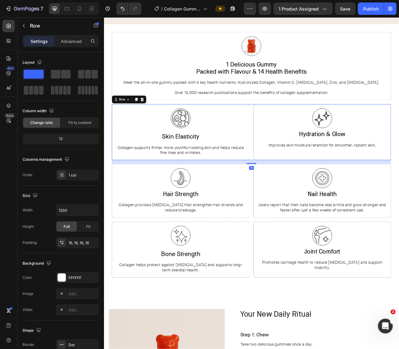
click at [290, 148] on div "Image Row Skin Elasticity Heading Collagen supports firmer, more youthful-looki…" at bounding box center [289, 161] width 351 height 70
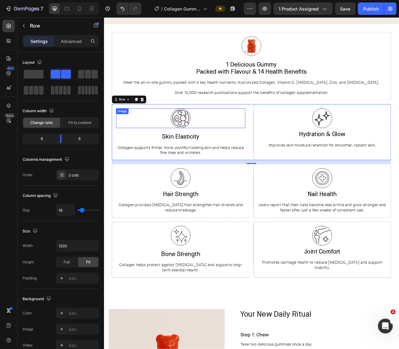
click at [207, 146] on img at bounding box center [200, 144] width 25 height 25
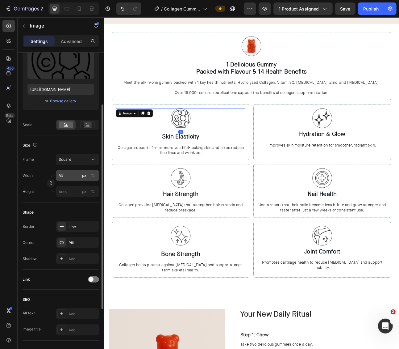
scroll to position [122, 0]
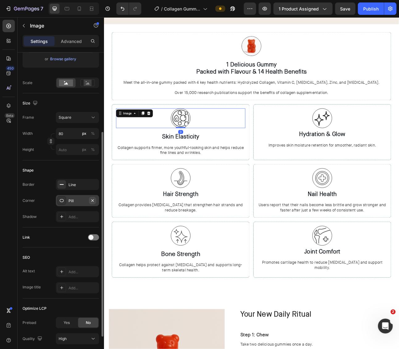
click at [95, 201] on button "button" at bounding box center [92, 200] width 7 height 7
click at [94, 186] on icon "button" at bounding box center [92, 184] width 5 height 5
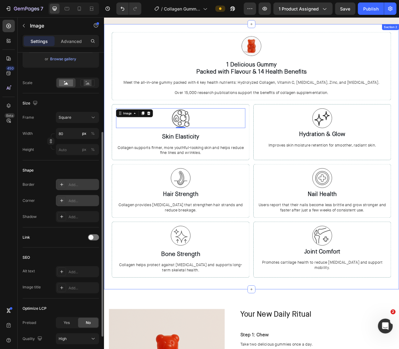
click at [286, 196] on div "Image Row 1 Delicious Gummy Packed with Flavour & 14 Health Benefits Heading Me…" at bounding box center [289, 192] width 351 height 313
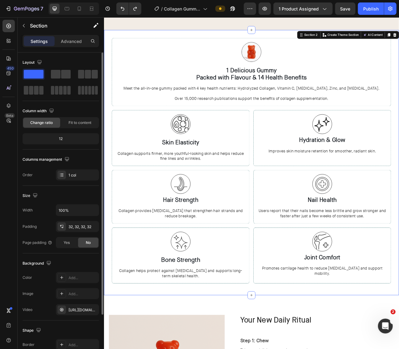
scroll to position [326, 0]
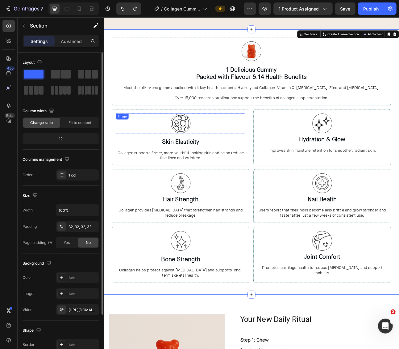
click at [205, 144] on img at bounding box center [200, 150] width 25 height 25
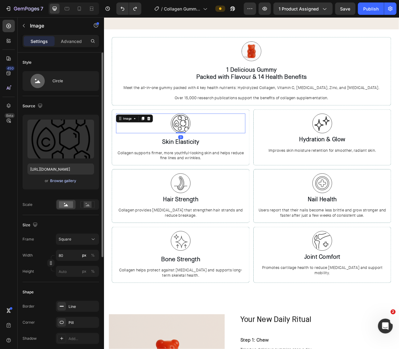
click at [64, 181] on div "Browse gallery" at bounding box center [63, 181] width 26 height 6
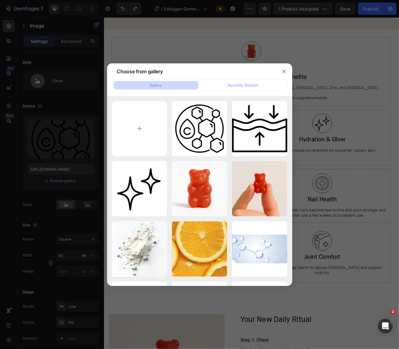
type input "C:\fakepath\skin-icon-4637142-512.png"
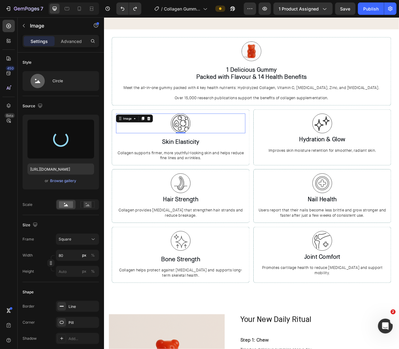
type input "[URL][DOMAIN_NAME]"
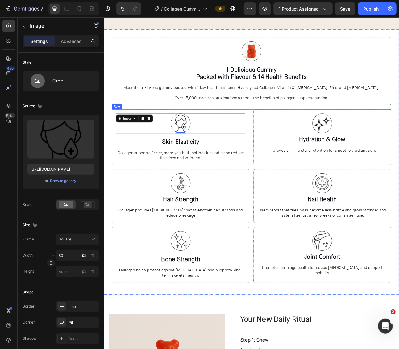
click at [287, 133] on div "Image 0 Row Skin Elasticity Heading Collagen supports firmer, more youthful-loo…" at bounding box center [289, 168] width 351 height 70
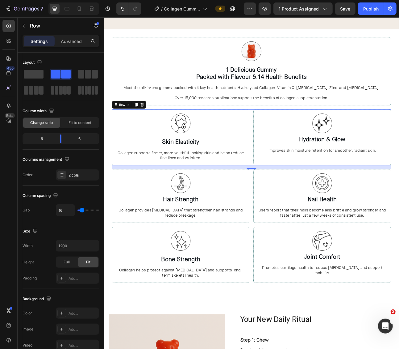
click at [194, 147] on img at bounding box center [200, 150] width 25 height 25
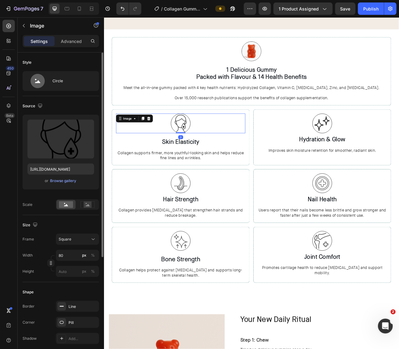
click at [65, 177] on div "or Browse gallery" at bounding box center [60, 180] width 67 height 7
click at [63, 179] on div "Browse gallery" at bounding box center [63, 181] width 26 height 6
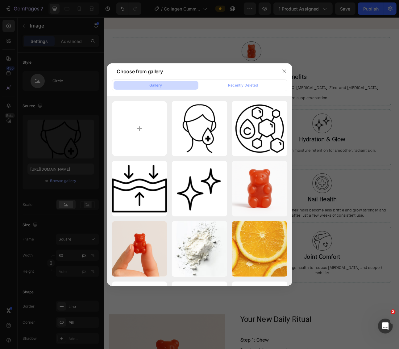
type input "C:\fakepath\elastic-icon-4713654-512.png"
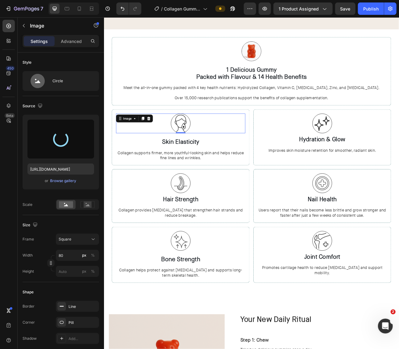
type input "[URL][DOMAIN_NAME]"
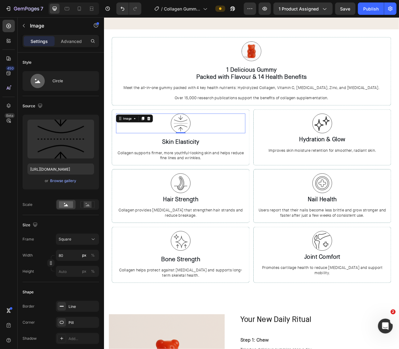
scroll to position [322, 0]
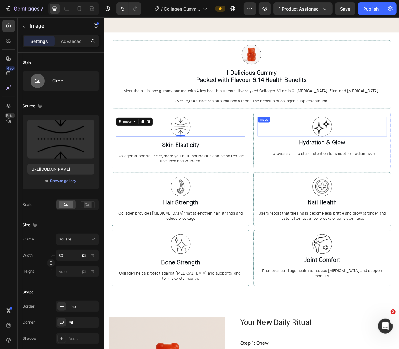
click at [370, 148] on img at bounding box center [378, 154] width 25 height 25
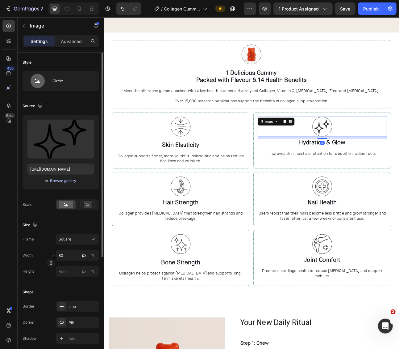
click at [58, 179] on div "Browse gallery" at bounding box center [63, 181] width 26 height 6
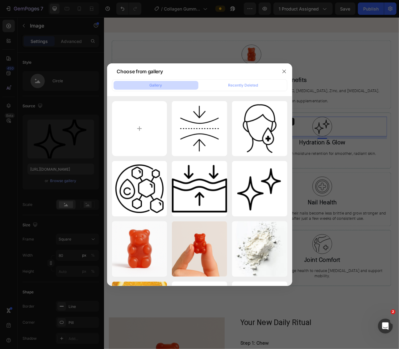
type input "C:\fakepath\spark-icon-6405025-512.png"
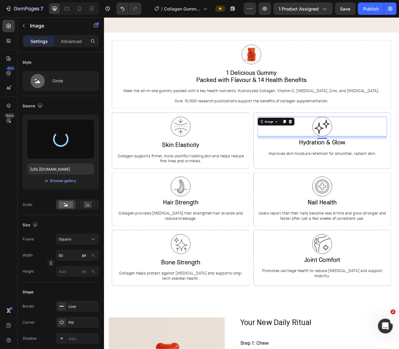
type input "[URL][DOMAIN_NAME]"
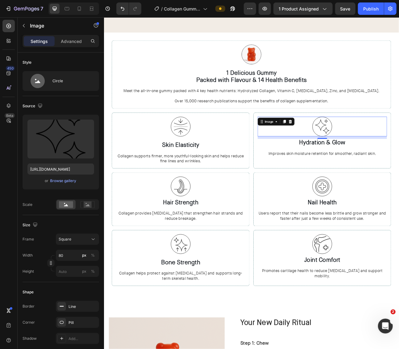
click at [205, 294] on img at bounding box center [200, 301] width 25 height 25
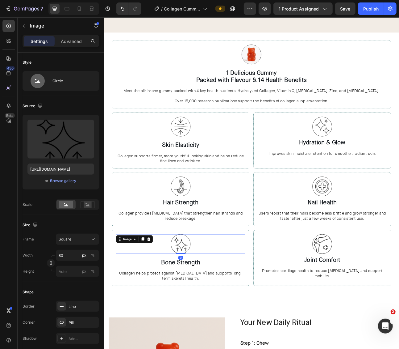
scroll to position [322, 0]
click at [69, 181] on div "Browse gallery" at bounding box center [63, 181] width 26 height 6
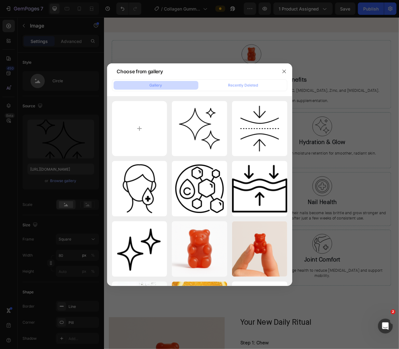
type input "C:\fakepath\bone-icon-5668116-512.png"
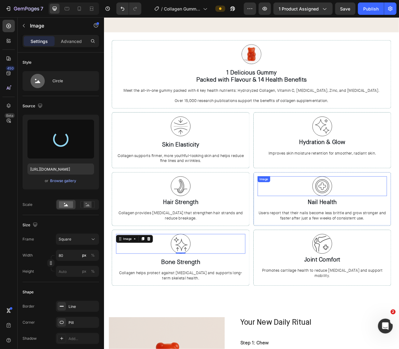
type input "[URL][DOMAIN_NAME]"
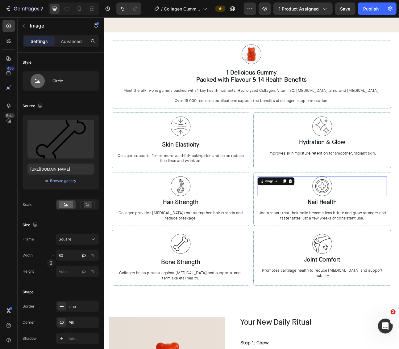
click at [370, 219] on img at bounding box center [378, 229] width 25 height 25
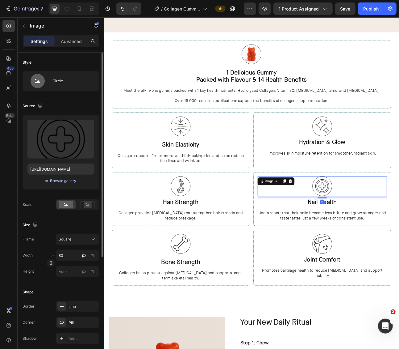
click at [65, 180] on div "Browse gallery" at bounding box center [63, 181] width 26 height 6
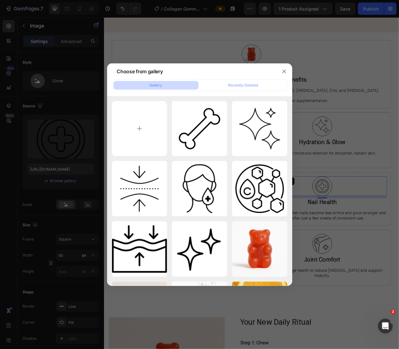
type input "C:\fakepath\spark-icon-6405025-512.png"
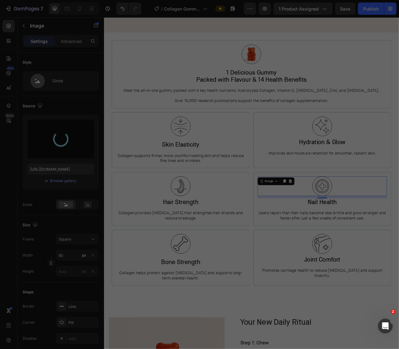
type input "[URL][DOMAIN_NAME]"
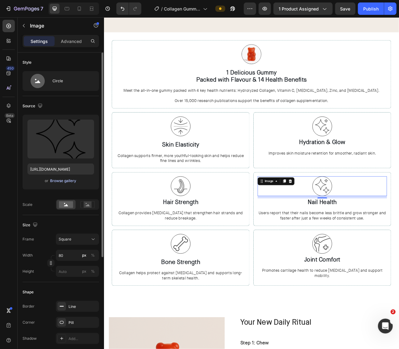
click at [66, 178] on div "Browse gallery" at bounding box center [63, 181] width 26 height 6
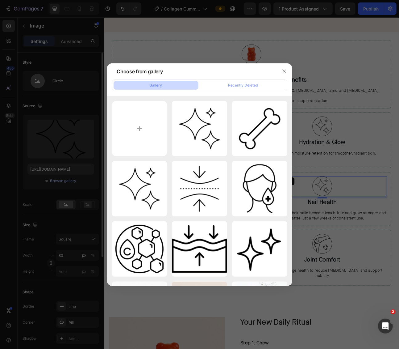
type input "C:\fakepath\nail-icon-4720699-512.png"
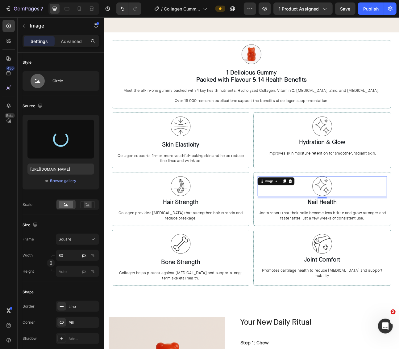
type input "[URL][DOMAIN_NAME]"
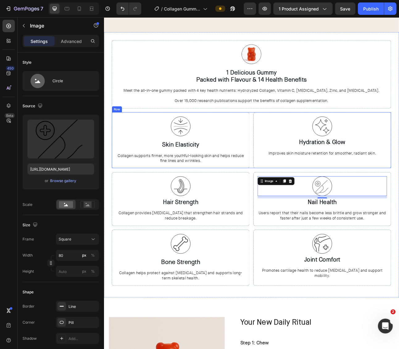
click at [289, 158] on div "Image Row Skin Elasticity Heading Collagen supports firmer, more youthful-looki…" at bounding box center [289, 171] width 351 height 70
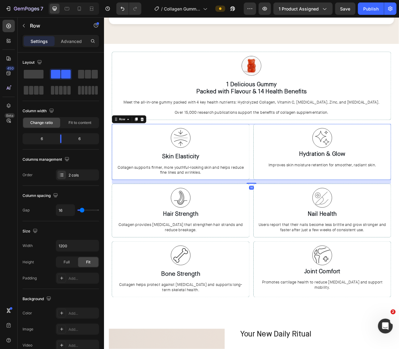
scroll to position [303, 0]
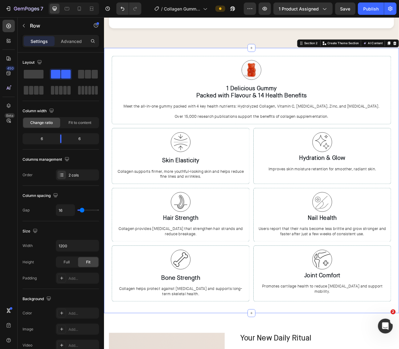
click at [286, 150] on div "Image Row 1 Delicious Gummy Packed with Flavour & 14 Health Benefits Heading Me…" at bounding box center [289, 222] width 351 height 313
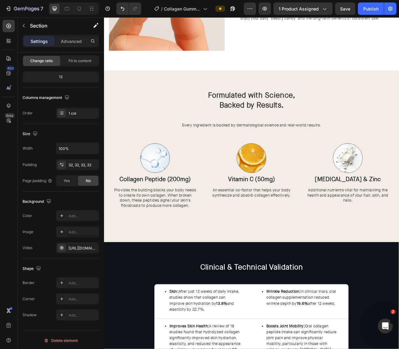
scroll to position [797, 0]
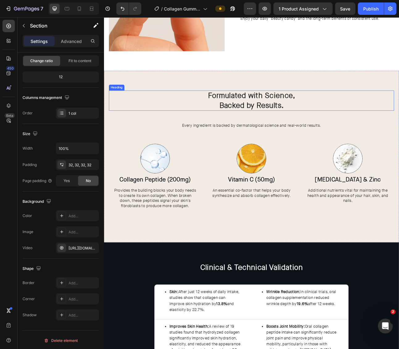
click at [284, 120] on strong "Formulated with Science," at bounding box center [288, 116] width 109 height 12
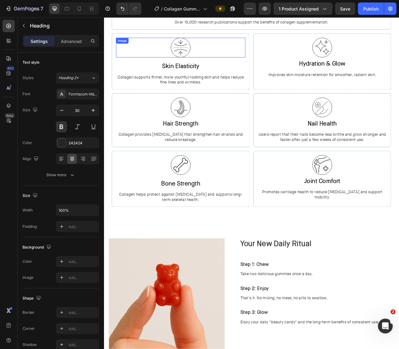
scroll to position [307, 0]
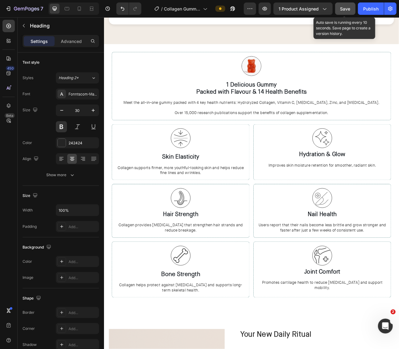
click at [341, 10] on button "Save" at bounding box center [345, 8] width 20 height 12
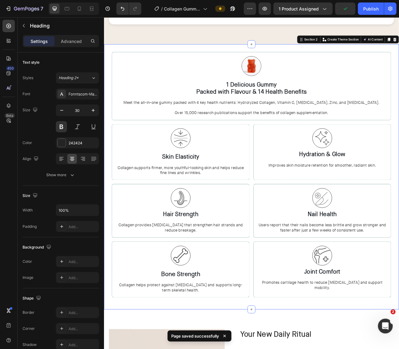
click at [281, 53] on div at bounding box center [289, 217] width 370 height 332
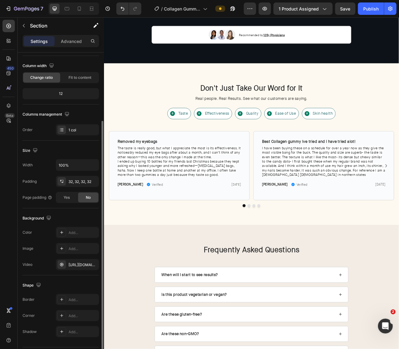
scroll to position [62, 0]
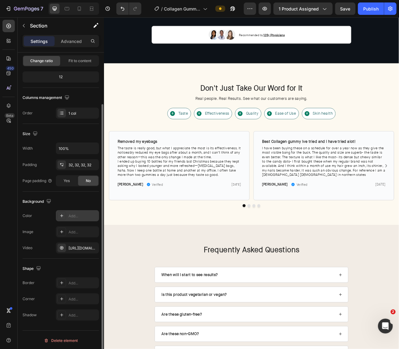
drag, startPoint x: 93, startPoint y: 247, endPoint x: 67, endPoint y: 215, distance: 41.3
click at [0, 0] on icon "button" at bounding box center [0, 0] width 0 height 0
click at [64, 213] on icon at bounding box center [61, 215] width 5 height 5
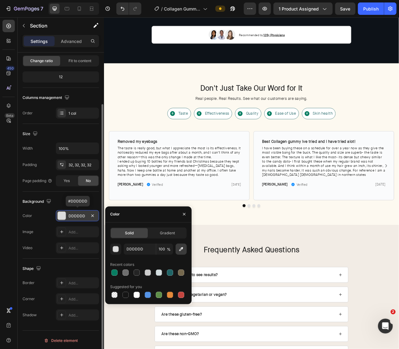
click at [183, 248] on icon "button" at bounding box center [181, 249] width 6 height 6
type input "FDF9F0"
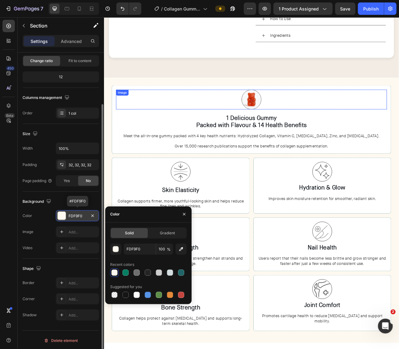
scroll to position [267, 0]
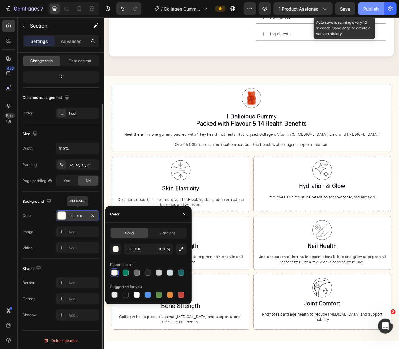
click at [350, 10] on span "Save" at bounding box center [346, 8] width 10 height 5
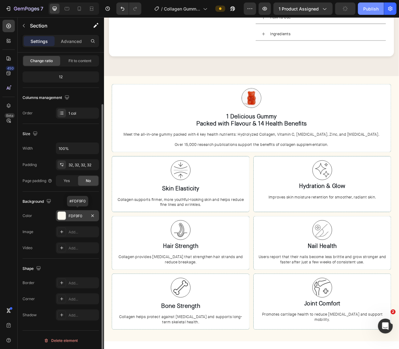
click at [373, 7] on div "Publish" at bounding box center [370, 9] width 15 height 6
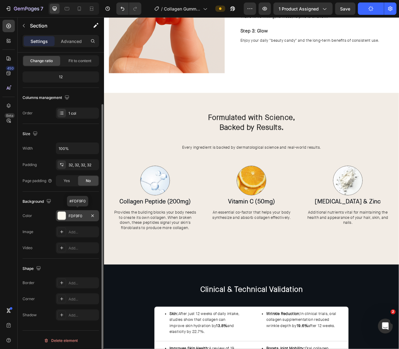
scroll to position [782, 0]
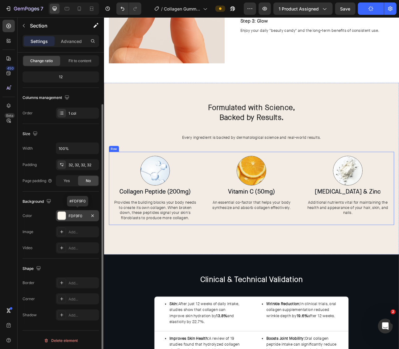
click at [235, 267] on div "Image Vitamin C (50mg) Heading An essential co-factor that helps your body synt…" at bounding box center [289, 232] width 116 height 92
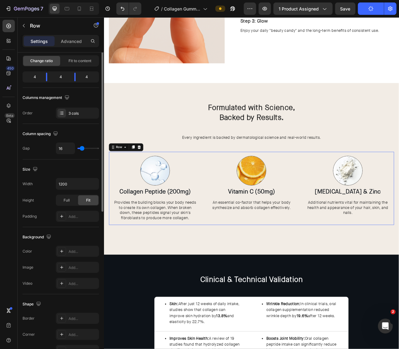
scroll to position [0, 0]
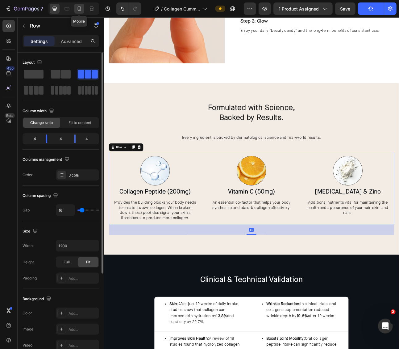
click at [77, 11] on icon at bounding box center [79, 9] width 6 height 6
type input "100%"
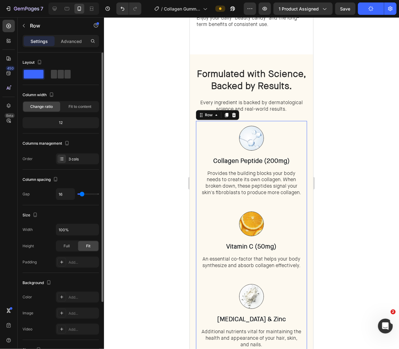
scroll to position [896, 0]
click at [265, 164] on strong "Collagen Peptide (200mg)" at bounding box center [251, 161] width 77 height 8
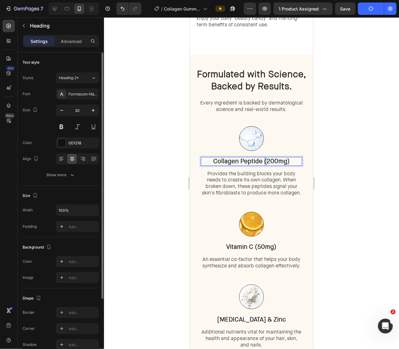
click at [265, 163] on strong "Collagen Peptide (200mg)" at bounding box center [251, 161] width 77 height 8
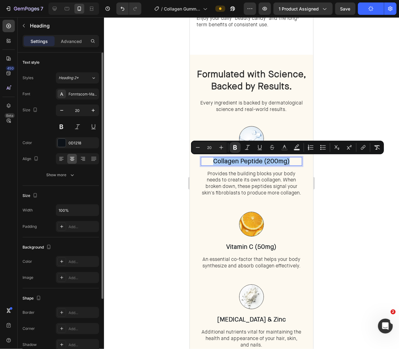
click at [344, 101] on div at bounding box center [251, 182] width 295 height 331
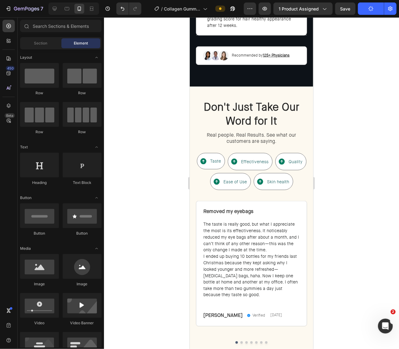
scroll to position [1536, 0]
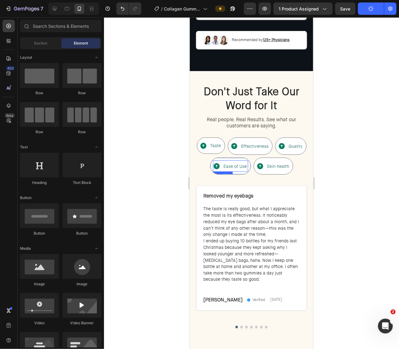
click at [244, 161] on p "Ease of Use" at bounding box center [235, 166] width 23 height 10
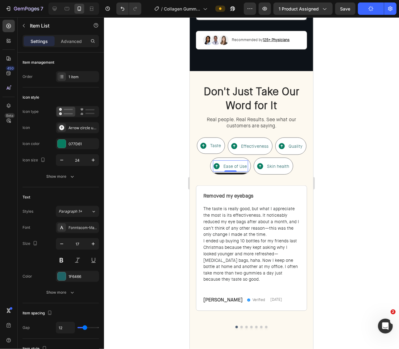
click at [242, 163] on span "Ease of Use" at bounding box center [235, 166] width 23 height 6
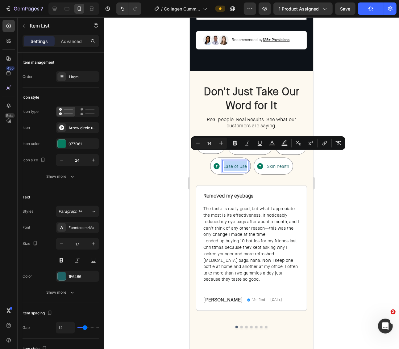
click at [242, 163] on span "Ease of Use" at bounding box center [235, 166] width 23 height 6
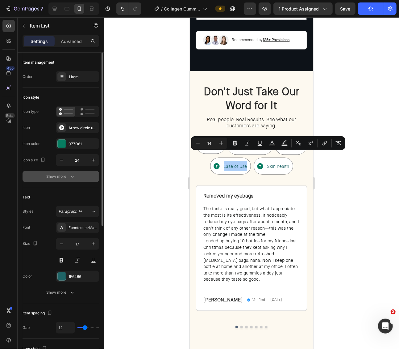
click at [71, 173] on icon "button" at bounding box center [72, 176] width 6 height 6
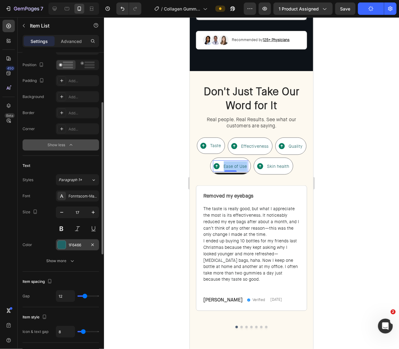
scroll to position [111, 0]
click at [66, 262] on div "Show more" at bounding box center [61, 260] width 29 height 6
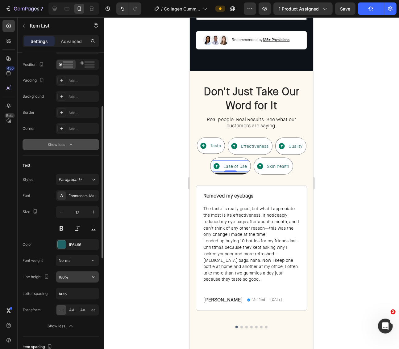
click at [70, 274] on input "180%" at bounding box center [77, 276] width 43 height 11
type input "130%"
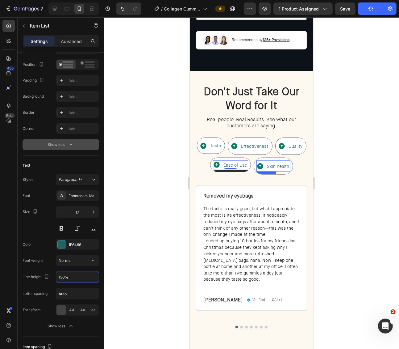
click at [273, 163] on span "Skin health" at bounding box center [278, 166] width 22 height 6
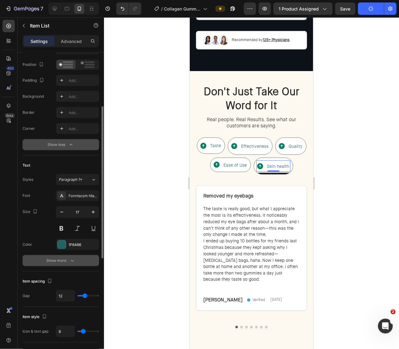
click at [63, 261] on div "Show more" at bounding box center [61, 260] width 29 height 6
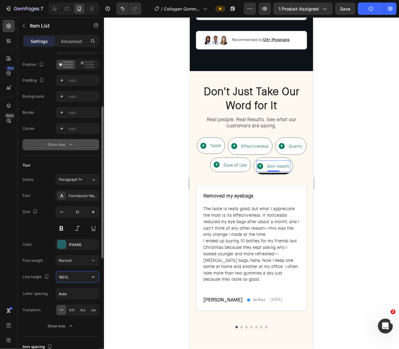
click at [68, 277] on input "180%" at bounding box center [77, 276] width 43 height 11
type input "130%"
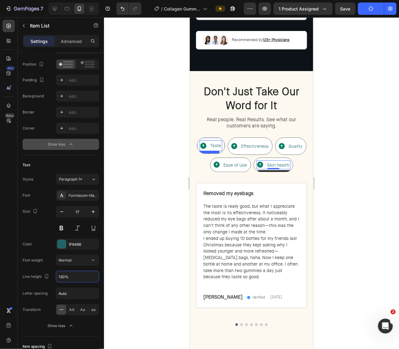
click at [216, 142] on span "Taste" at bounding box center [215, 145] width 11 height 6
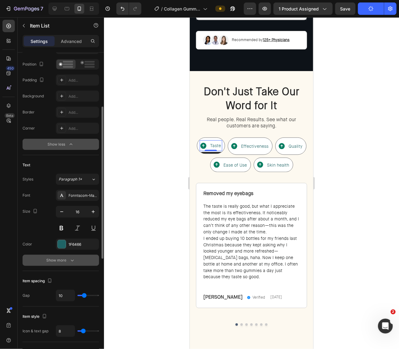
click at [66, 260] on div "Show more" at bounding box center [61, 260] width 29 height 6
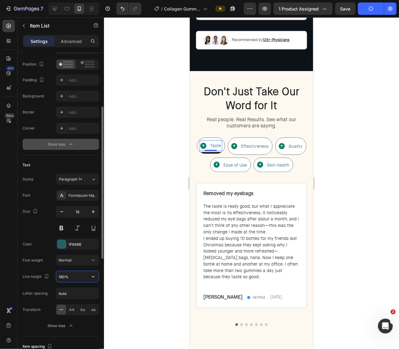
click at [66, 274] on input "180%" at bounding box center [77, 276] width 43 height 11
type input "130%"
click at [253, 143] on span "Effectiveness" at bounding box center [254, 146] width 27 height 6
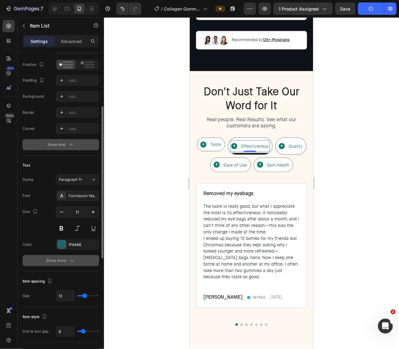
click at [57, 257] on div "Show more" at bounding box center [61, 260] width 29 height 6
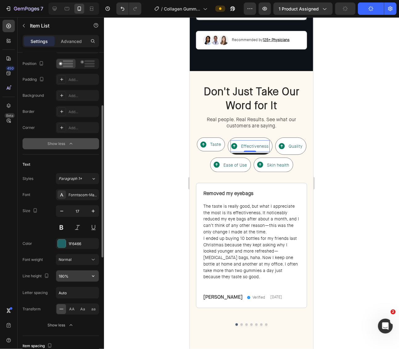
click at [63, 277] on input "180%" at bounding box center [77, 275] width 43 height 11
type input "130%"
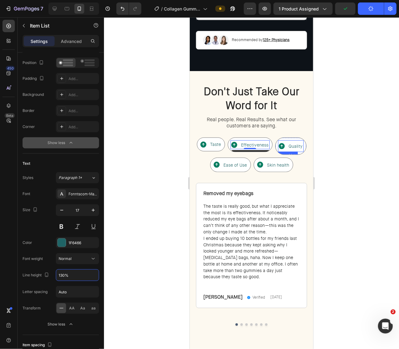
click at [289, 143] on span "Quality" at bounding box center [296, 146] width 14 height 6
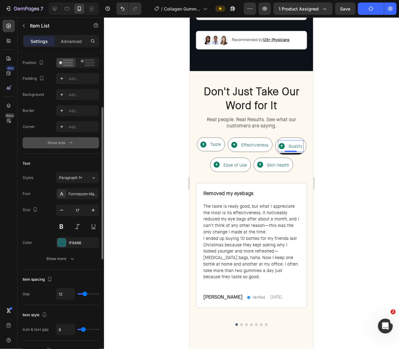
click at [61, 263] on div "Text Styles Paragraph 1* Font Fonntscom-Maison_Neue_Light Size 17 Color 1F6466 …" at bounding box center [61, 211] width 77 height 116
click at [61, 260] on div "Show more" at bounding box center [61, 258] width 29 height 6
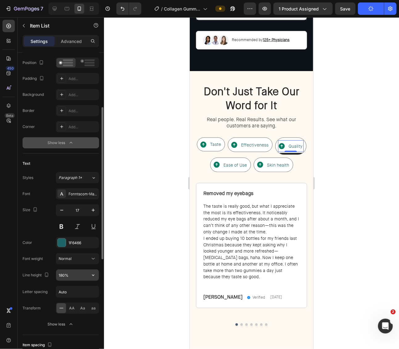
click at [65, 272] on input "180%" at bounding box center [77, 274] width 43 height 11
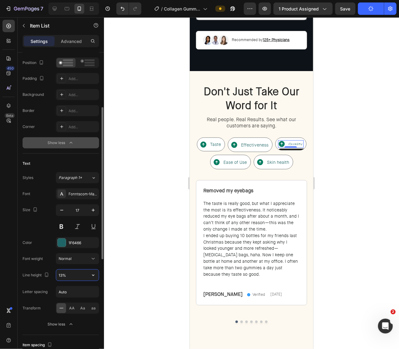
type input "130%"
click at [378, 185] on div at bounding box center [251, 182] width 295 height 331
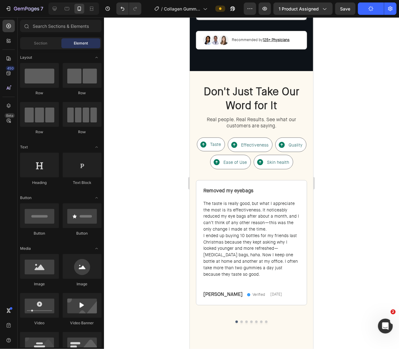
click at [331, 179] on div at bounding box center [251, 182] width 295 height 331
click at [268, 116] on span "Real people. Real Results. See what our customers are saying." at bounding box center [252, 122] width 90 height 13
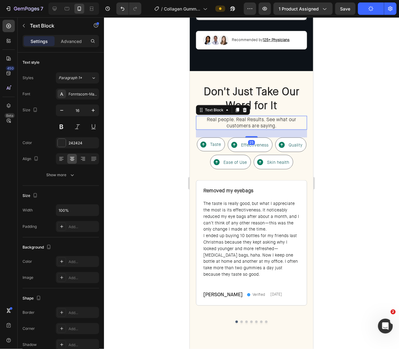
click at [267, 116] on span "Real people. Real Results. See what our customers are saying." at bounding box center [252, 122] width 90 height 13
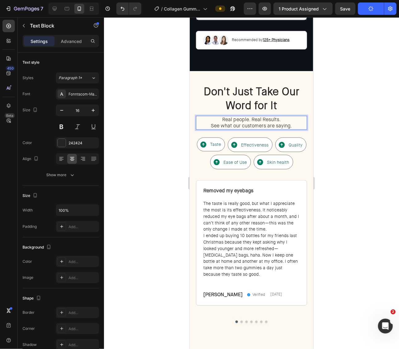
click at [375, 119] on div at bounding box center [251, 182] width 295 height 331
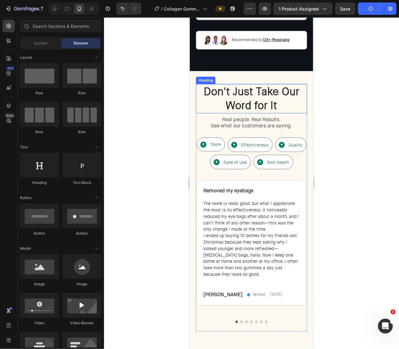
click at [289, 95] on h2 "Don't Just Take Our Word for It" at bounding box center [251, 98] width 111 height 29
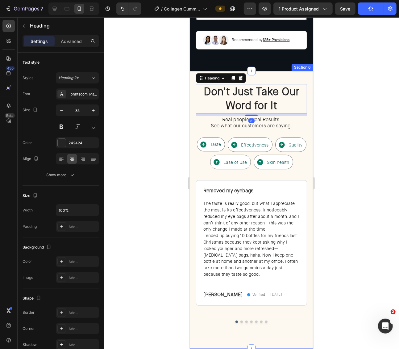
click at [353, 113] on div at bounding box center [251, 182] width 295 height 331
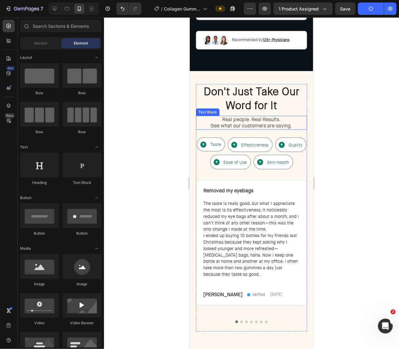
click at [268, 116] on span "Real people. Real Results." at bounding box center [251, 119] width 59 height 6
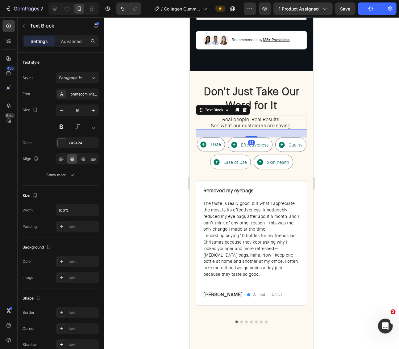
click at [332, 136] on div at bounding box center [251, 182] width 295 height 331
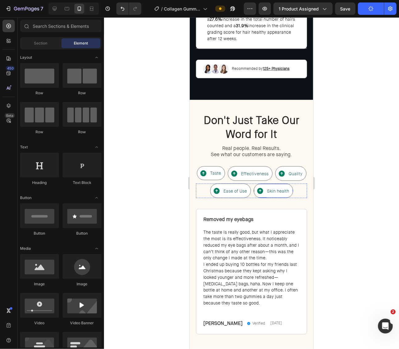
scroll to position [1532, 0]
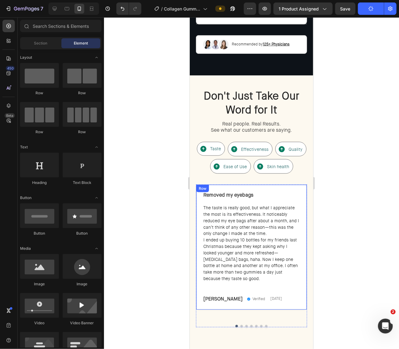
click at [196, 206] on div "Removed my eyebags Text Block Row The taste is really good, but what I apprecia…" at bounding box center [251, 246] width 111 height 125
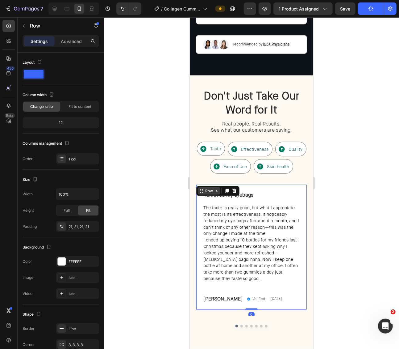
click at [211, 188] on div "Row" at bounding box center [209, 191] width 10 height 6
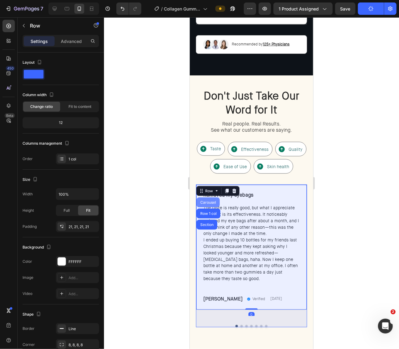
click at [207, 197] on div "Carousel" at bounding box center [207, 202] width 23 height 10
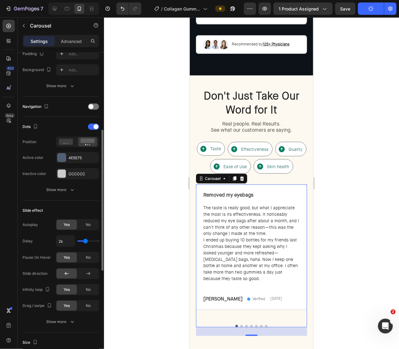
scroll to position [172, 0]
click at [86, 222] on span "No" at bounding box center [88, 224] width 5 height 6
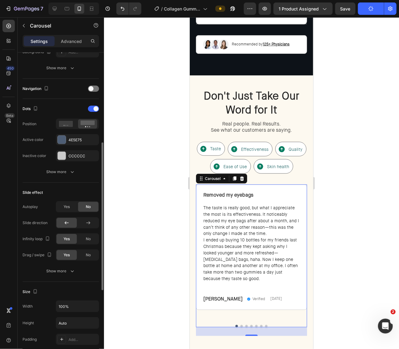
scroll to position [190, 0]
click at [66, 272] on button "Show more" at bounding box center [61, 270] width 77 height 11
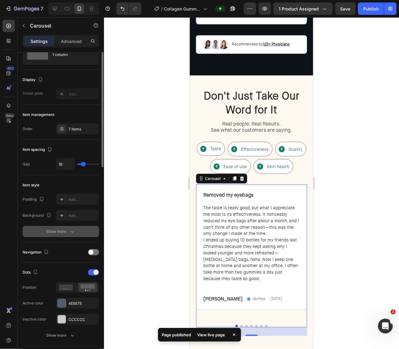
scroll to position [0, 0]
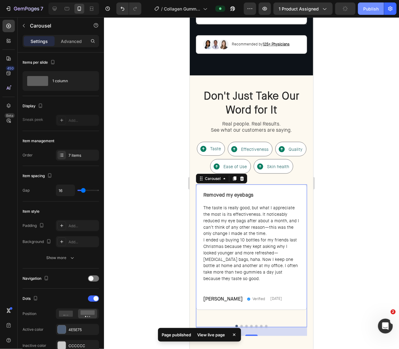
click at [365, 9] on div "Publish" at bounding box center [370, 9] width 15 height 6
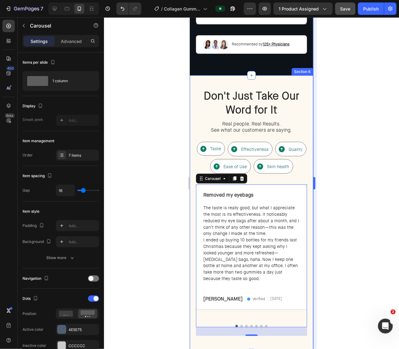
click at [332, 116] on div at bounding box center [251, 182] width 295 height 331
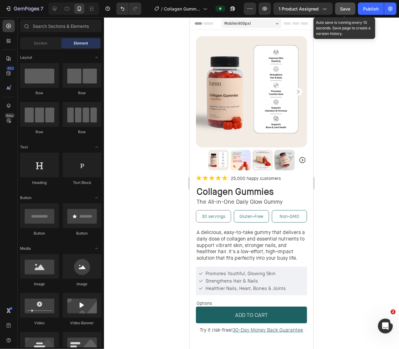
click at [349, 8] on span "Save" at bounding box center [346, 8] width 10 height 5
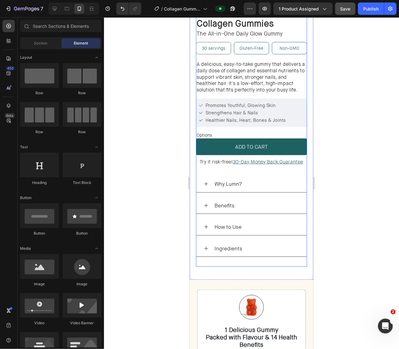
scroll to position [212, 0]
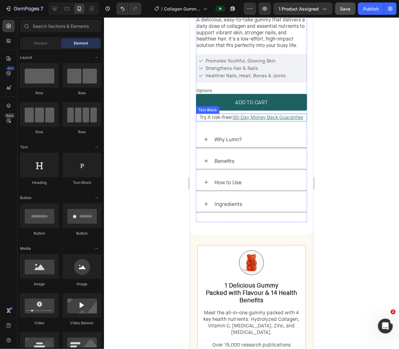
click at [220, 116] on span "Try it risk-free!" at bounding box center [216, 117] width 33 height 6
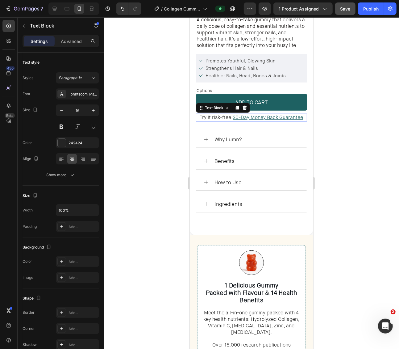
click at [220, 116] on span "Try it risk-free!" at bounding box center [216, 117] width 33 height 6
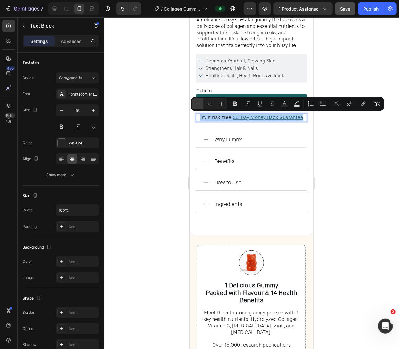
click at [197, 104] on icon "Editor contextual toolbar" at bounding box center [198, 104] width 6 height 6
type input "13"
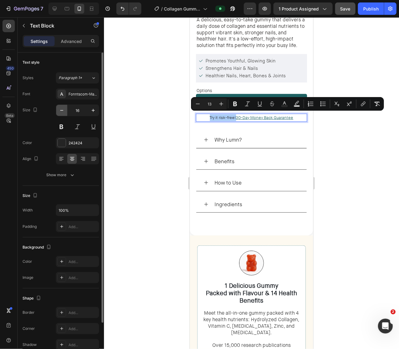
click at [64, 108] on icon "button" at bounding box center [62, 110] width 6 height 6
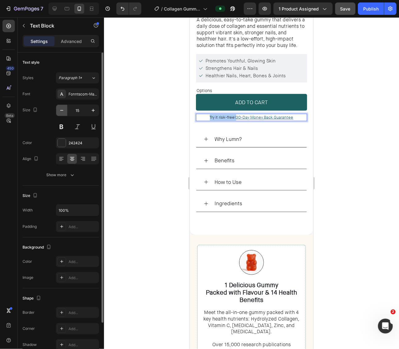
click at [64, 108] on icon "button" at bounding box center [62, 110] width 6 height 6
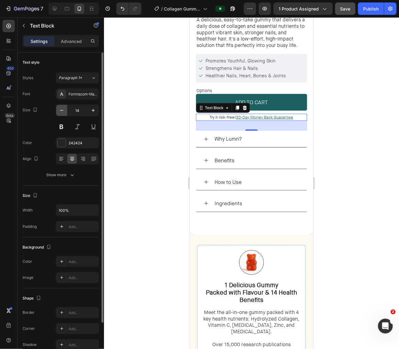
click at [64, 108] on icon "button" at bounding box center [62, 110] width 6 height 6
type input "13"
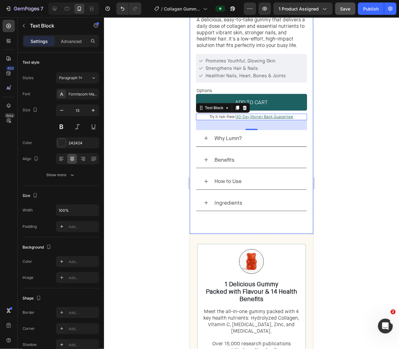
click at [332, 107] on div at bounding box center [251, 182] width 295 height 331
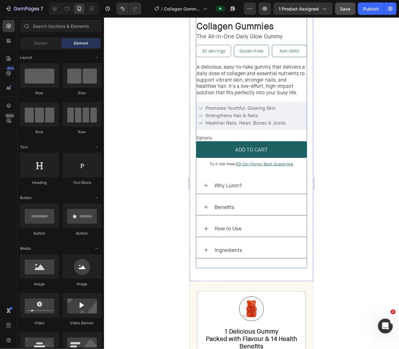
scroll to position [164, 0]
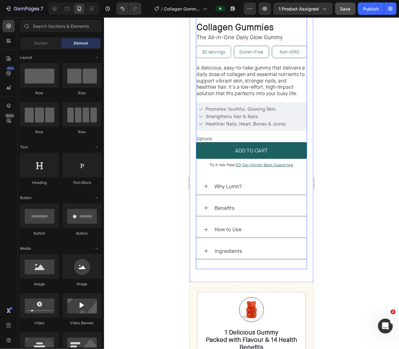
click at [226, 164] on span "Try it risk-free!" at bounding box center [223, 164] width 26 height 5
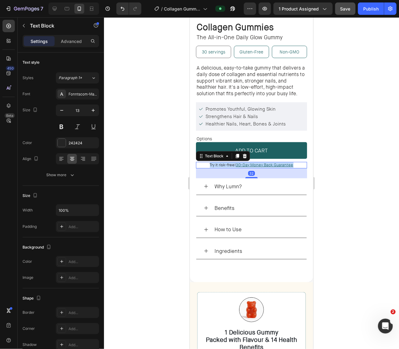
click at [226, 164] on span "Try it risk-free!" at bounding box center [223, 164] width 26 height 5
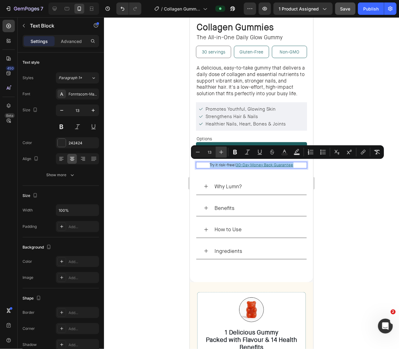
click at [225, 153] on button "Plus" at bounding box center [221, 151] width 11 height 11
type input "14"
click at [147, 151] on div at bounding box center [251, 182] width 295 height 331
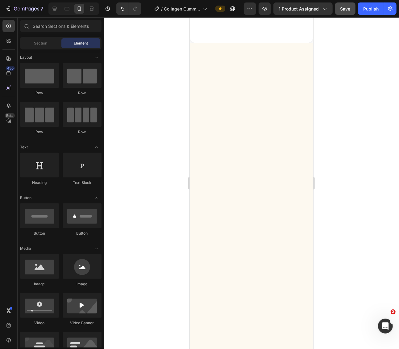
scroll to position [0, 0]
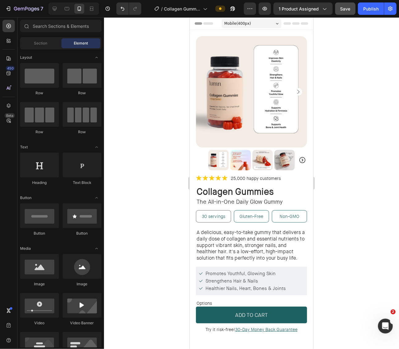
drag, startPoint x: 368, startPoint y: 116, endPoint x: 368, endPoint y: 105, distance: 11.7
click at [368, 116] on div at bounding box center [251, 182] width 295 height 331
